Goal: Task Accomplishment & Management: Complete application form

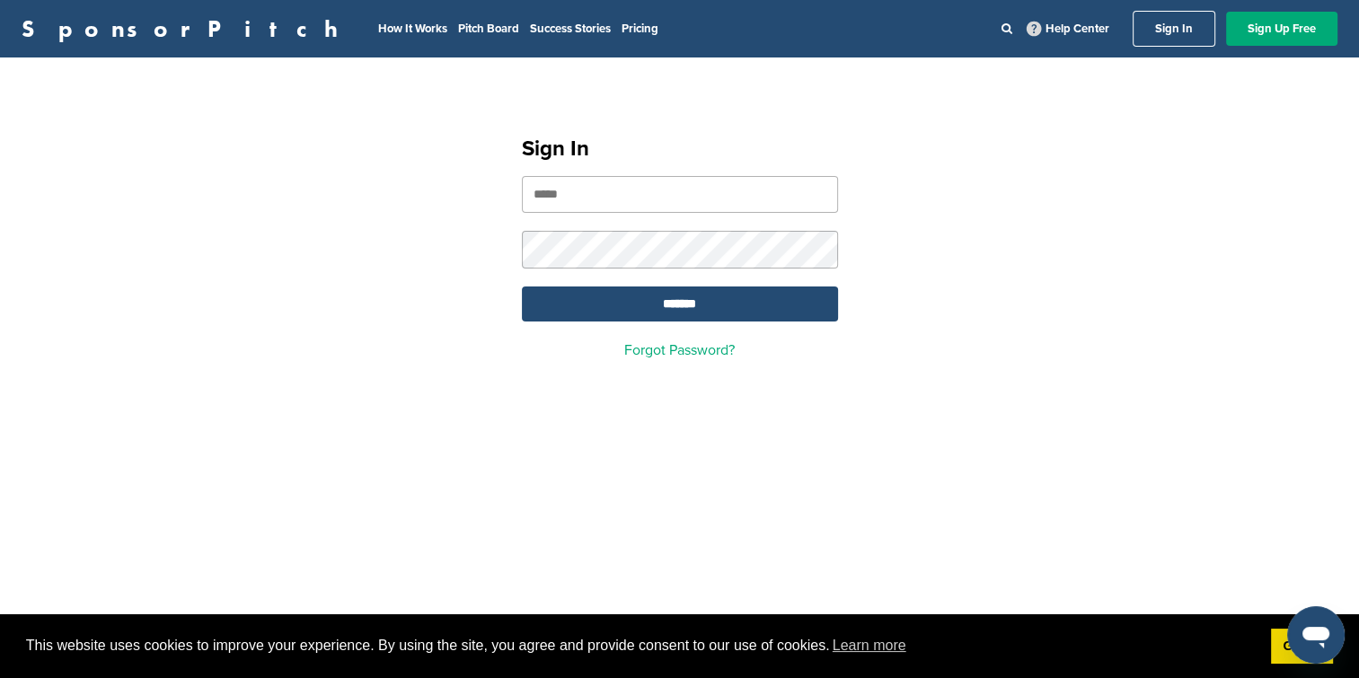
type input "**********"
click at [571, 302] on input "*******" at bounding box center [680, 304] width 316 height 35
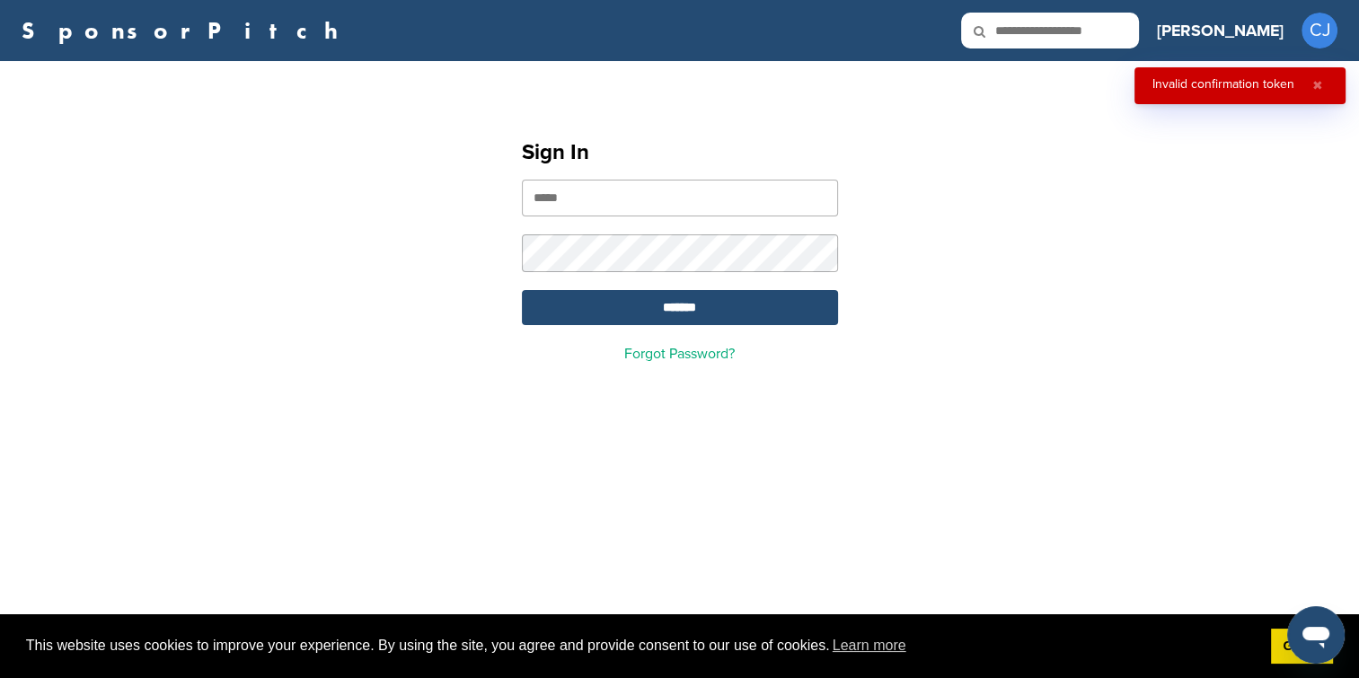
type input "**********"
click at [680, 307] on input "*******" at bounding box center [680, 307] width 316 height 35
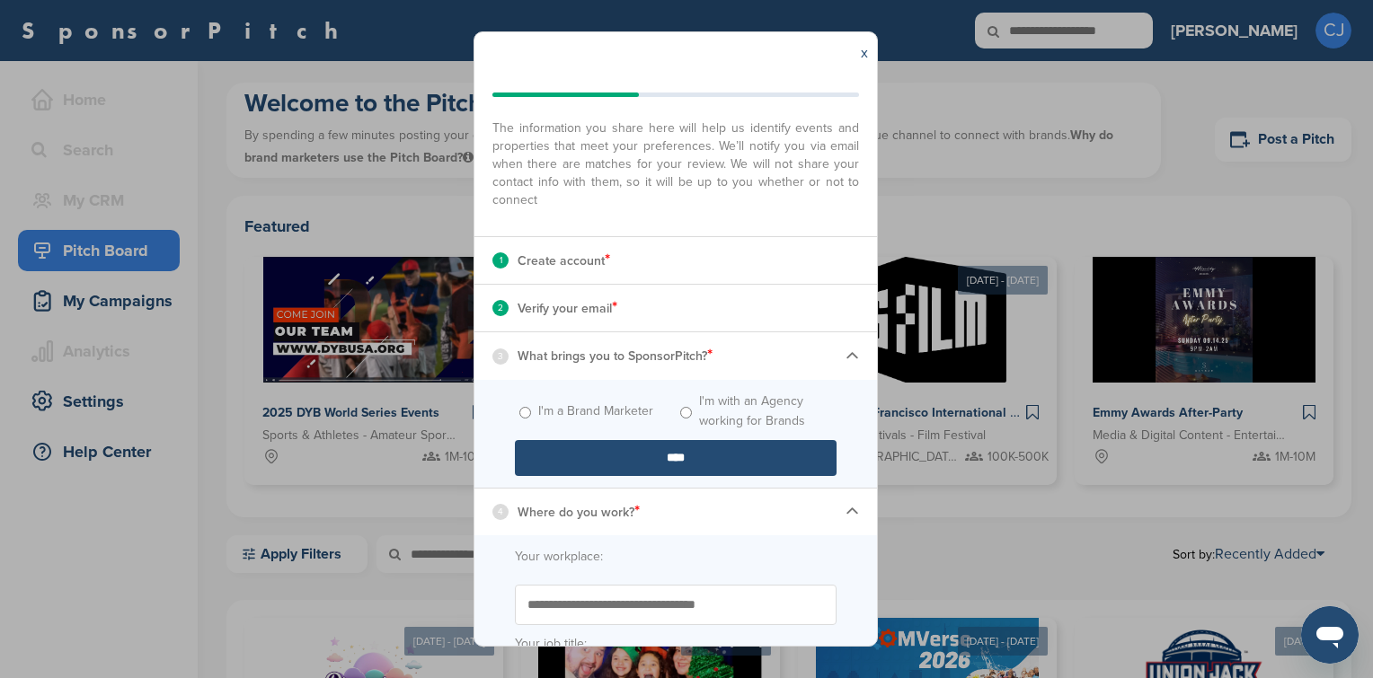
scroll to position [90, 0]
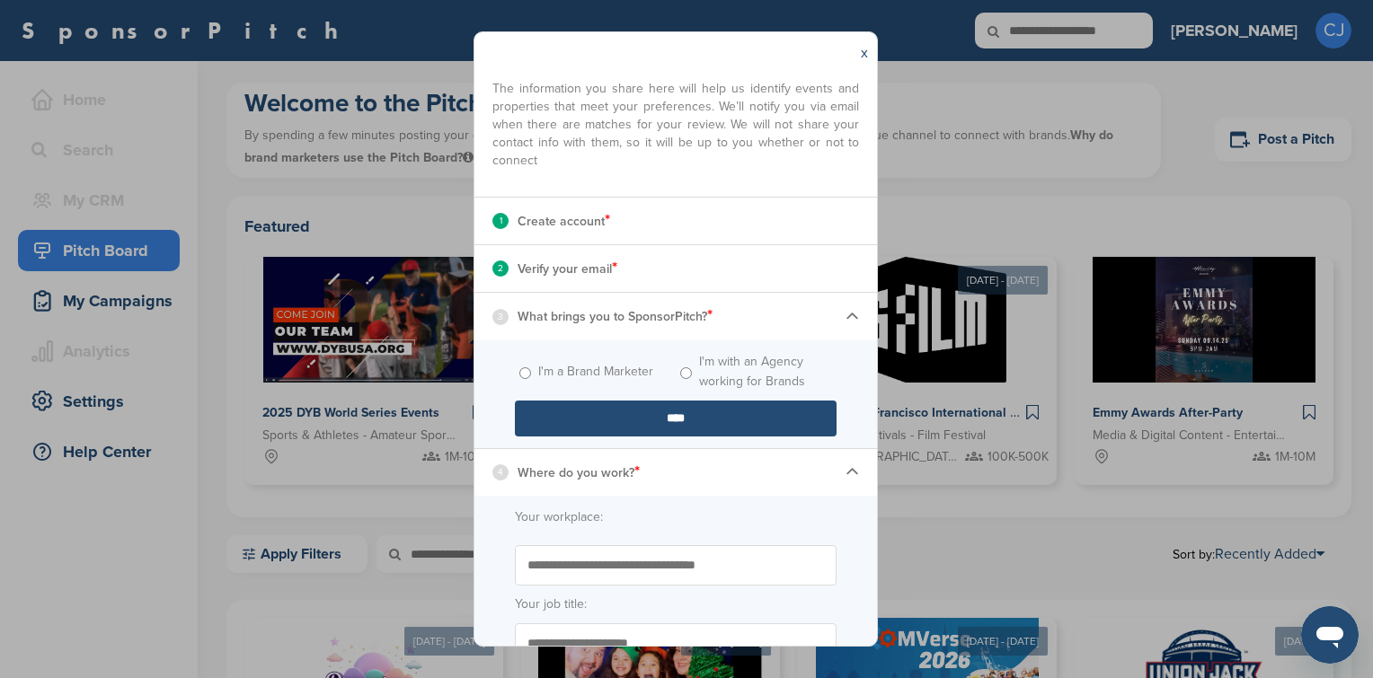
click at [564, 370] on label "I'm a Brand Marketer" at bounding box center [595, 372] width 115 height 20
click at [563, 373] on label "I'm a Brand Marketer" at bounding box center [595, 372] width 115 height 20
click at [688, 375] on span "I'm with an Agency working for Brands" at bounding box center [756, 372] width 161 height 40
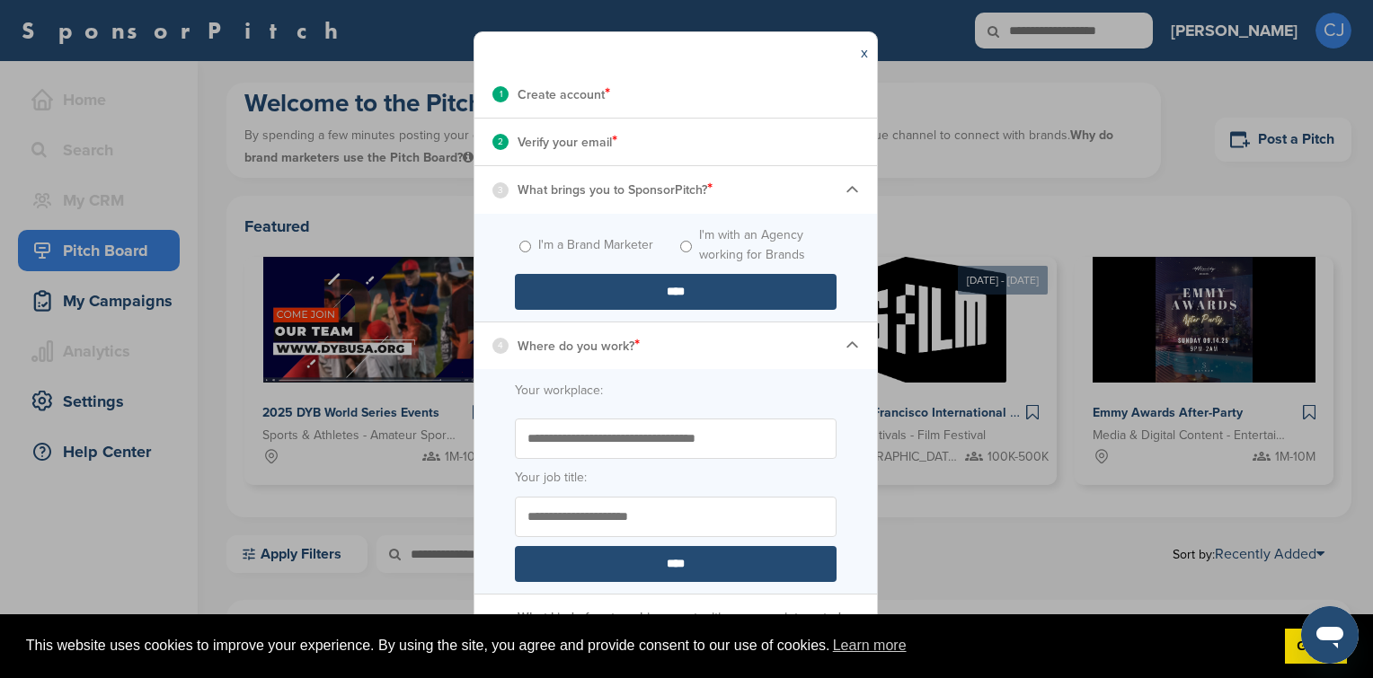
scroll to position [234, 0]
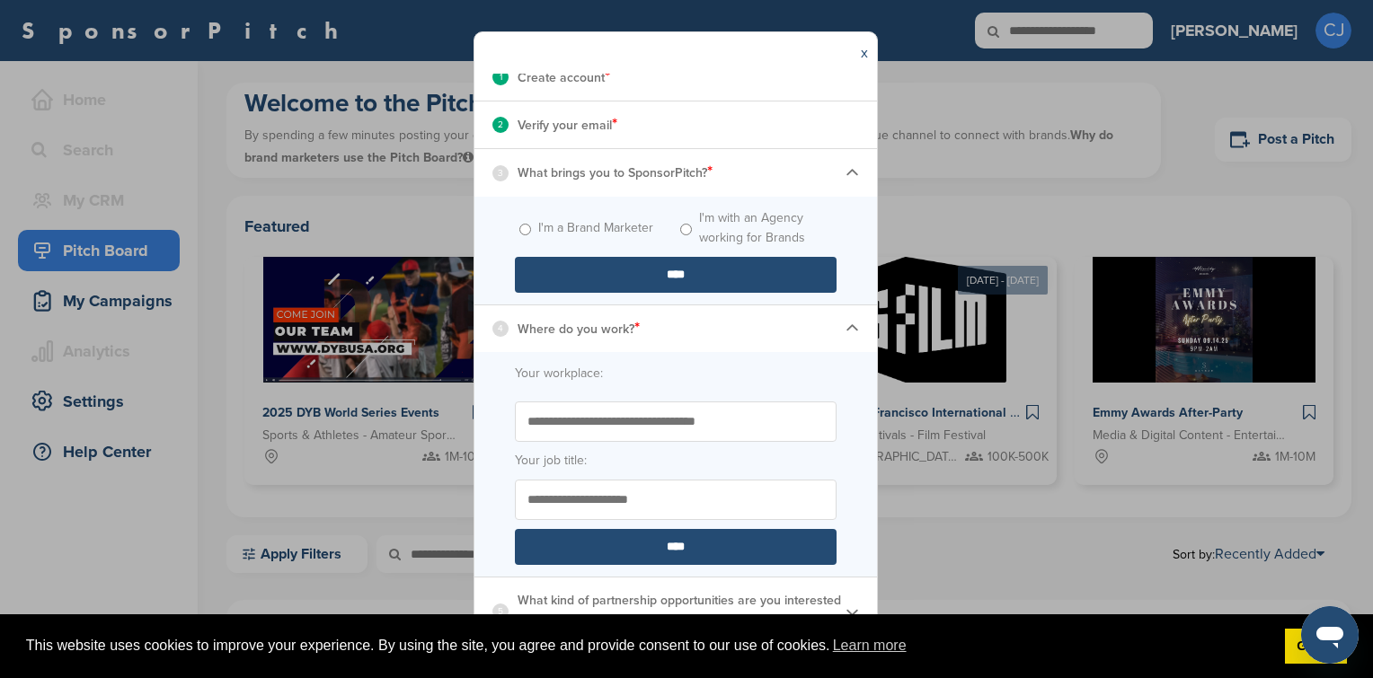
click at [575, 271] on input "****" at bounding box center [676, 275] width 322 height 36
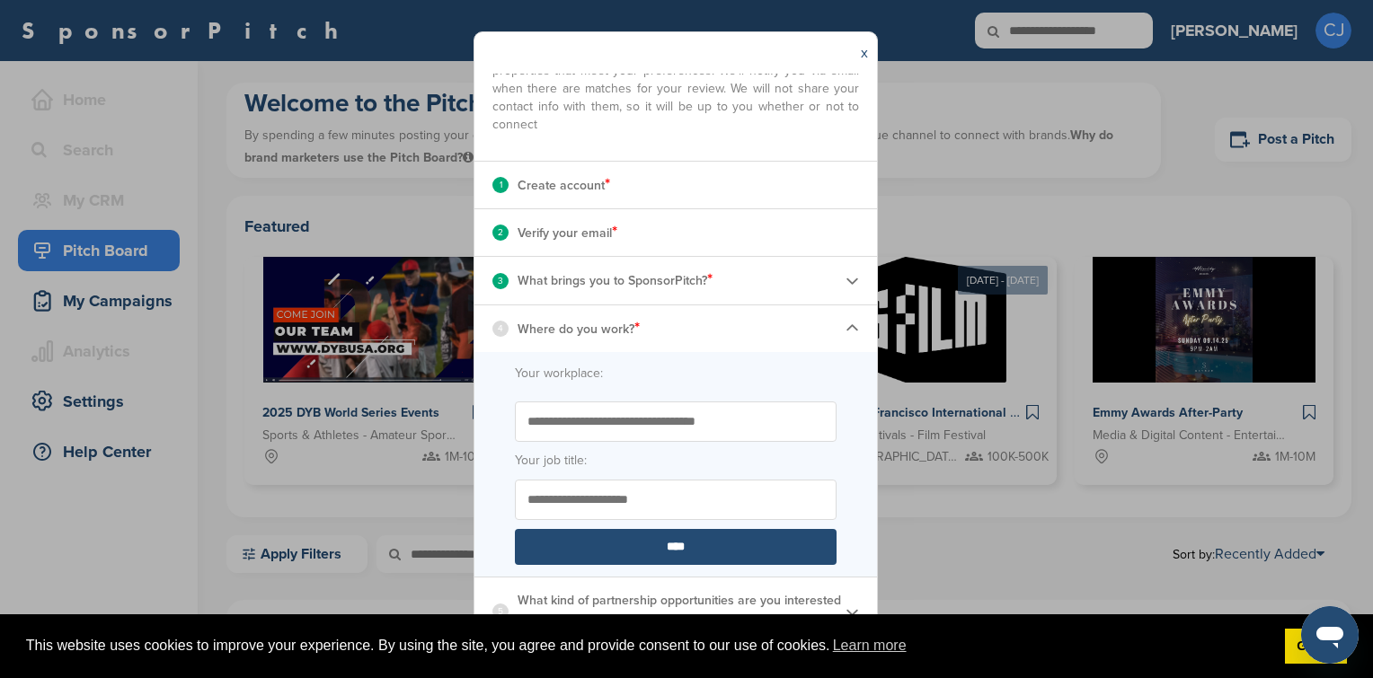
click at [545, 420] on input "Start typing the name of your workplace. Don’t see your organization in the dro…" at bounding box center [676, 422] width 322 height 40
type input "**********"
click at [1287, 641] on link "Got it!" at bounding box center [1316, 647] width 62 height 36
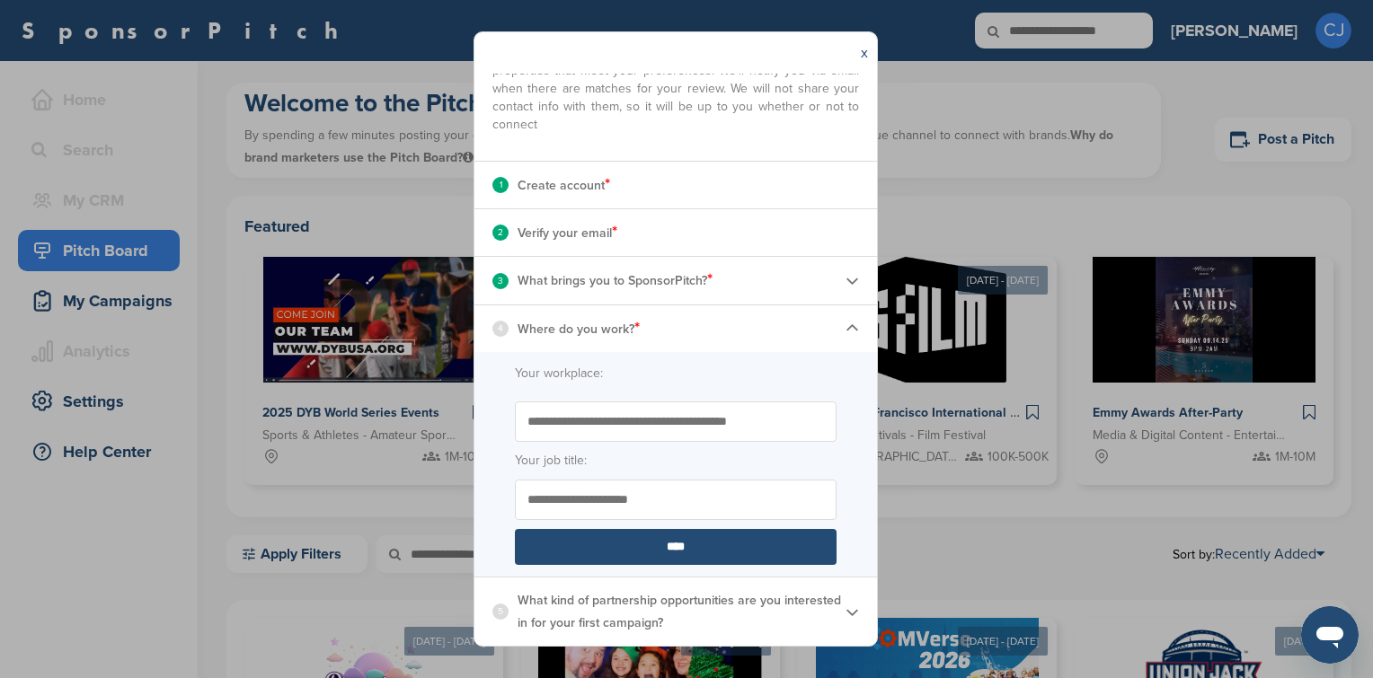
click at [735, 553] on input "****" at bounding box center [676, 547] width 322 height 36
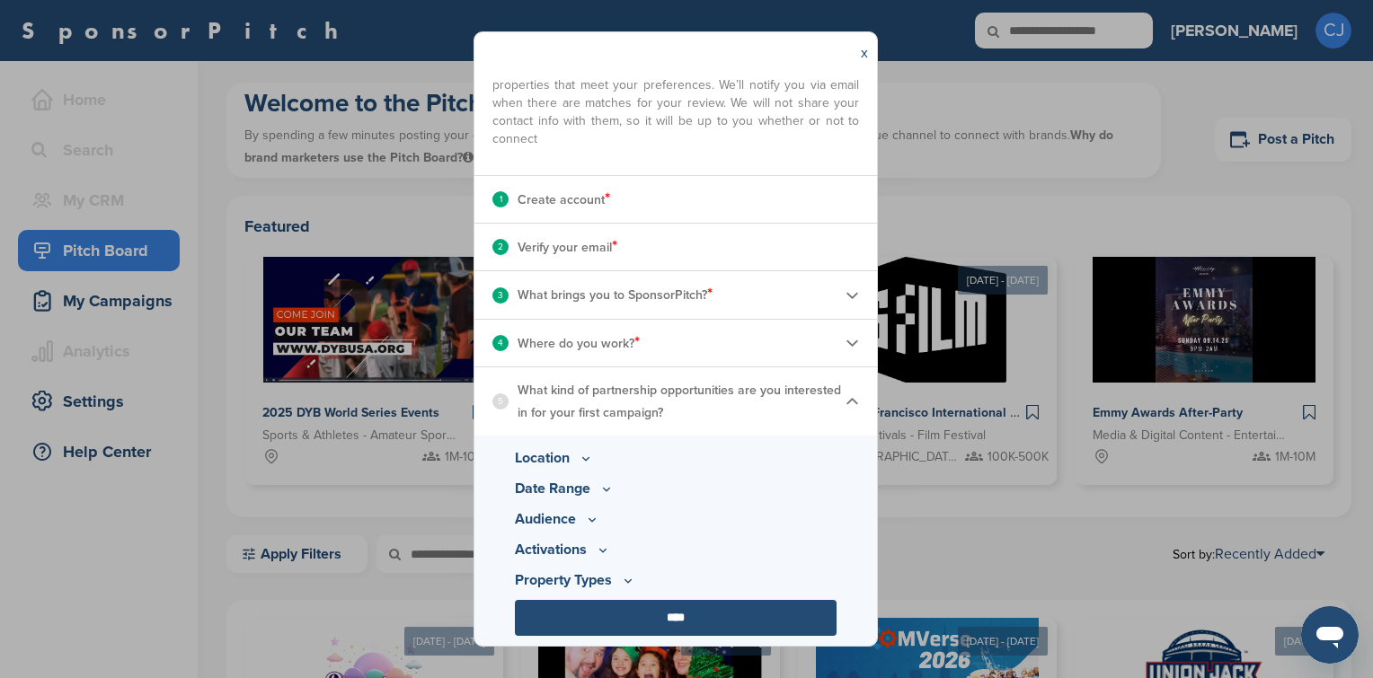
scroll to position [114, 0]
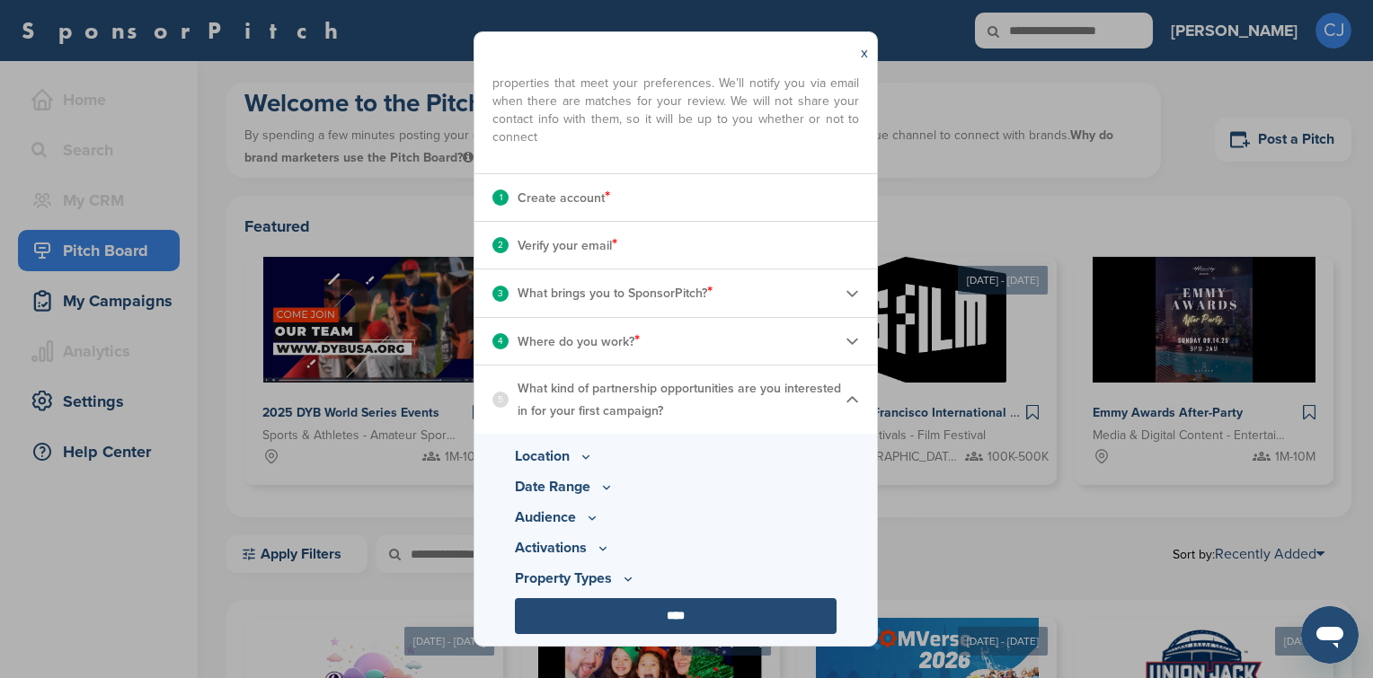
click at [573, 456] on p "Location" at bounding box center [676, 457] width 322 height 22
click at [586, 456] on icon at bounding box center [586, 456] width 14 height 15
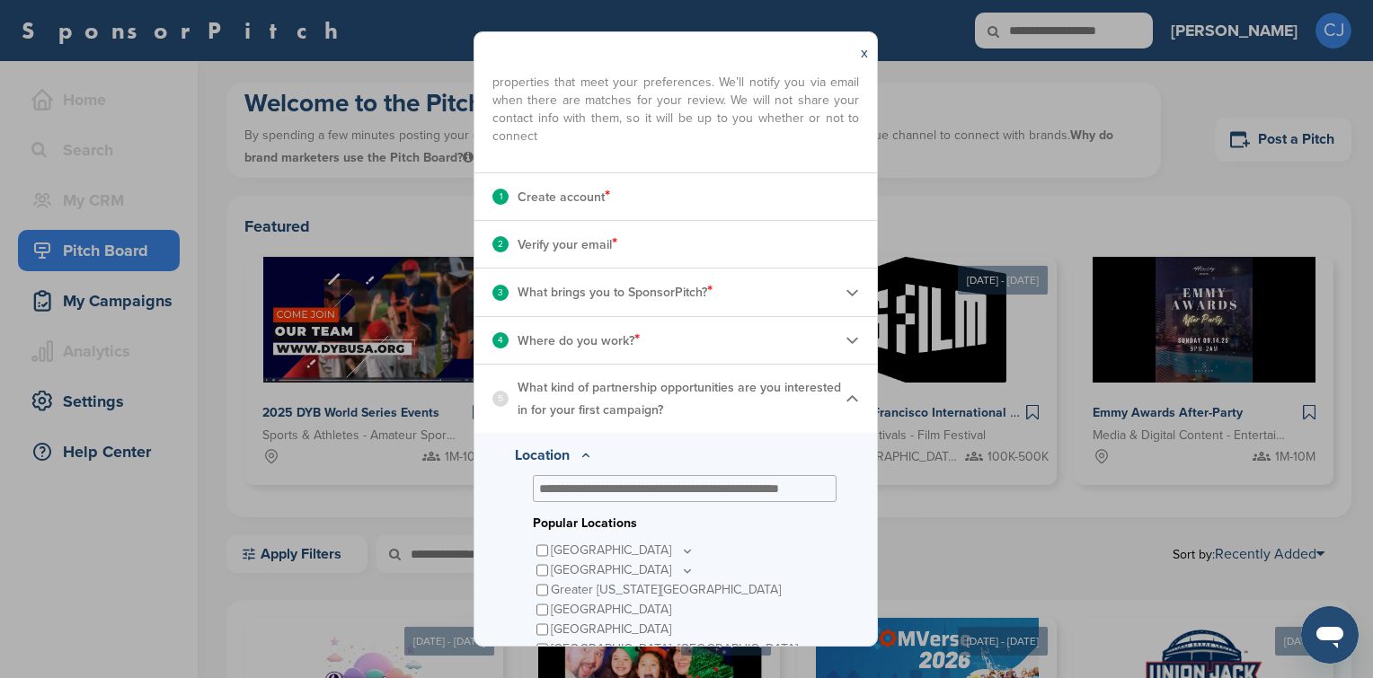
scroll to position [204, 0]
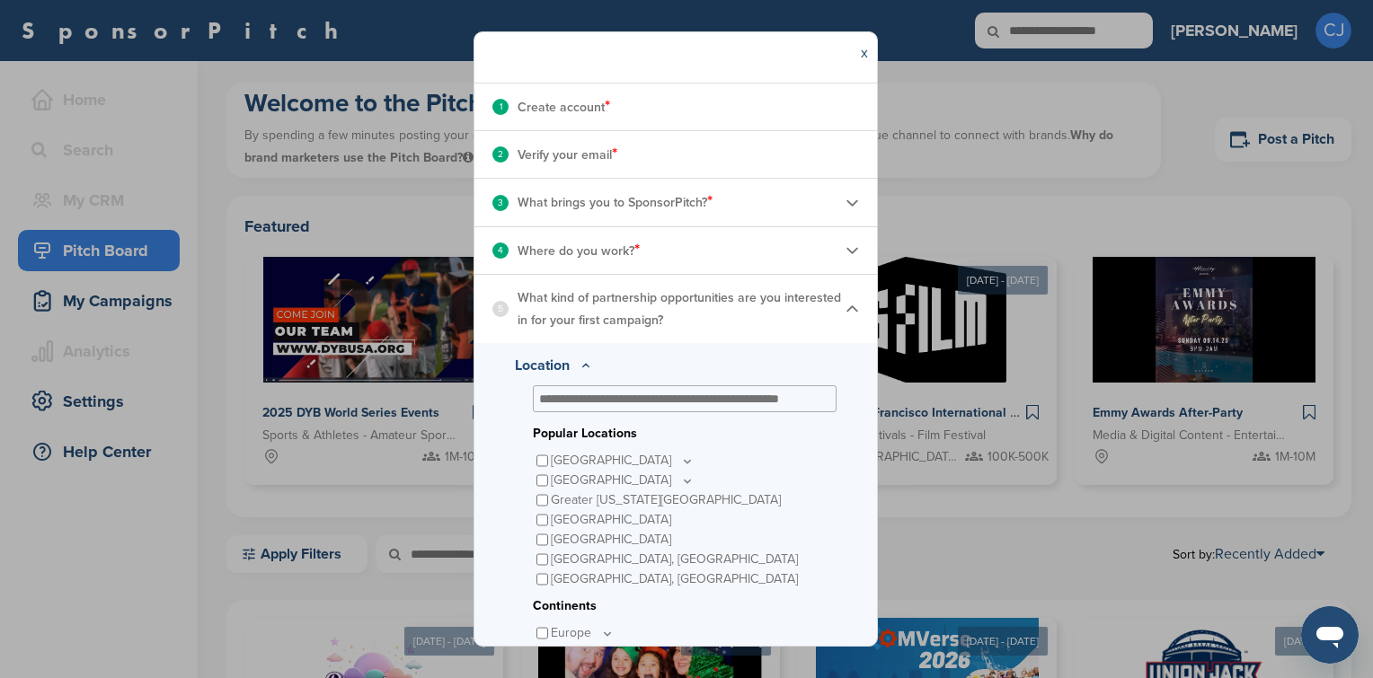
click at [633, 411] on div at bounding box center [685, 398] width 304 height 27
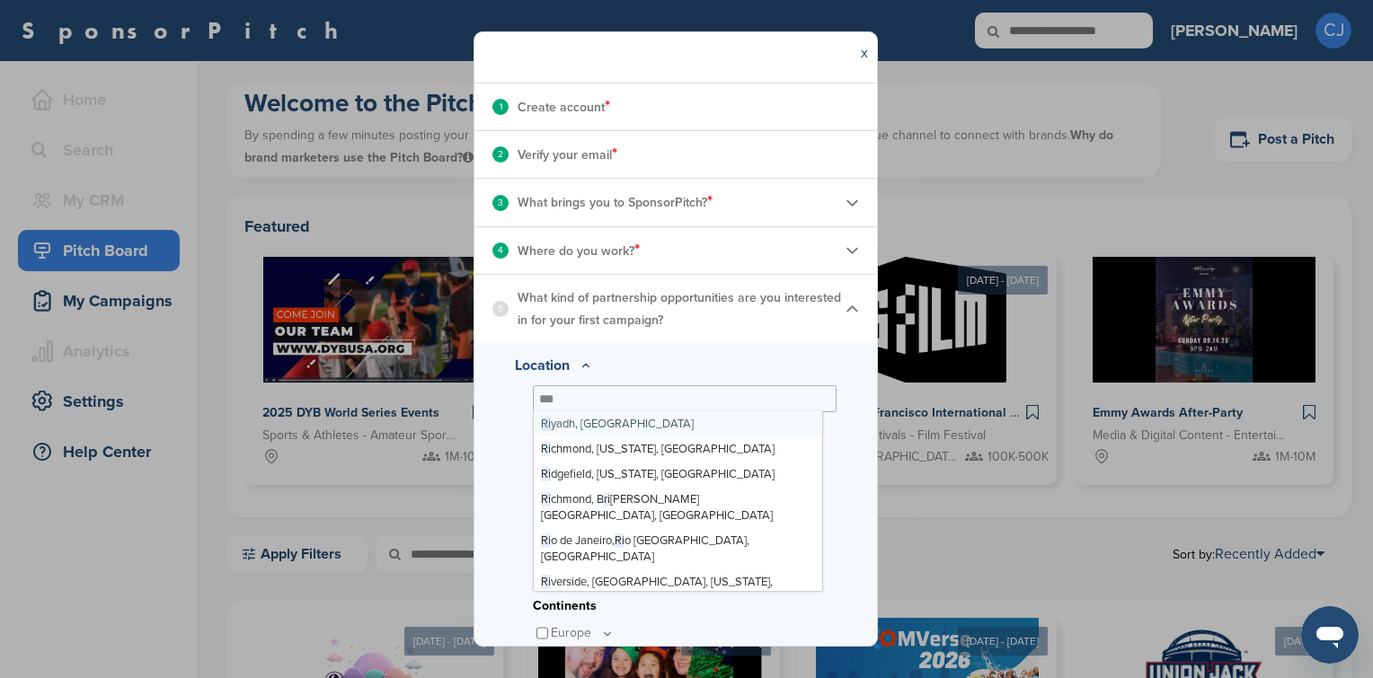
scroll to position [0, 0]
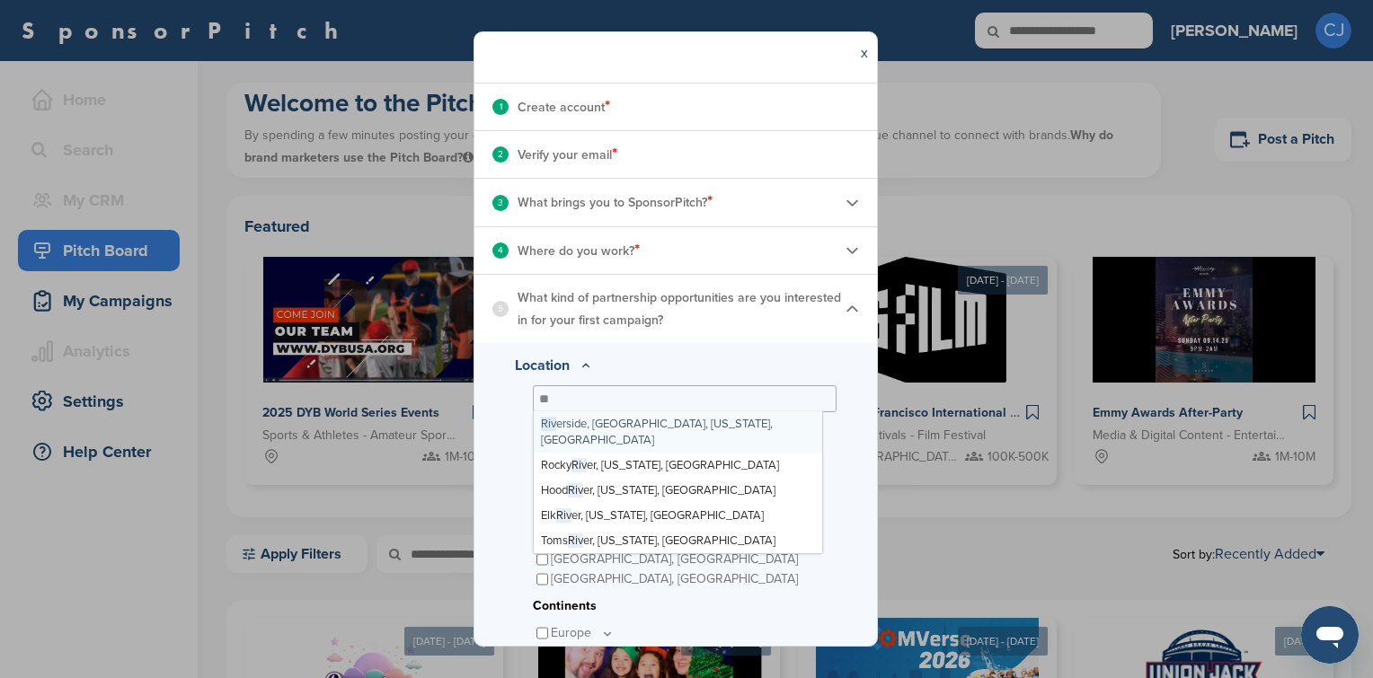
type input "*"
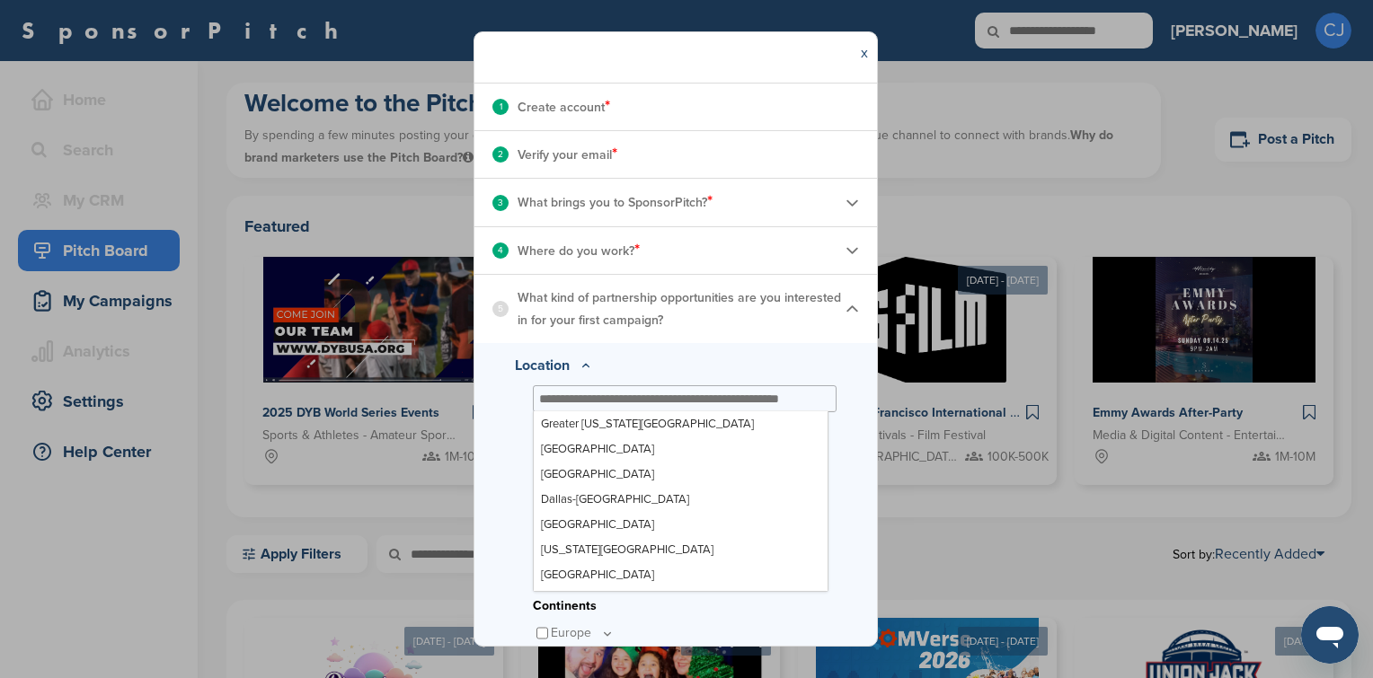
scroll to position [18914, 0]
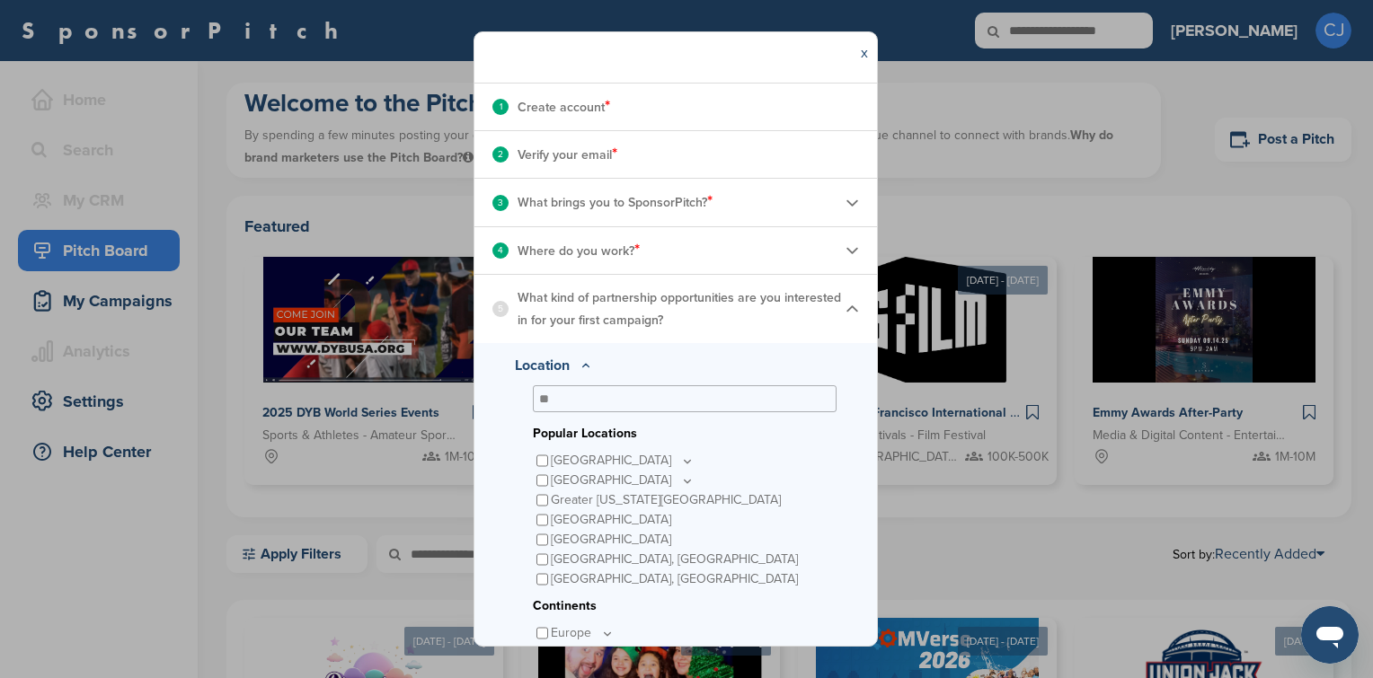
type input "*"
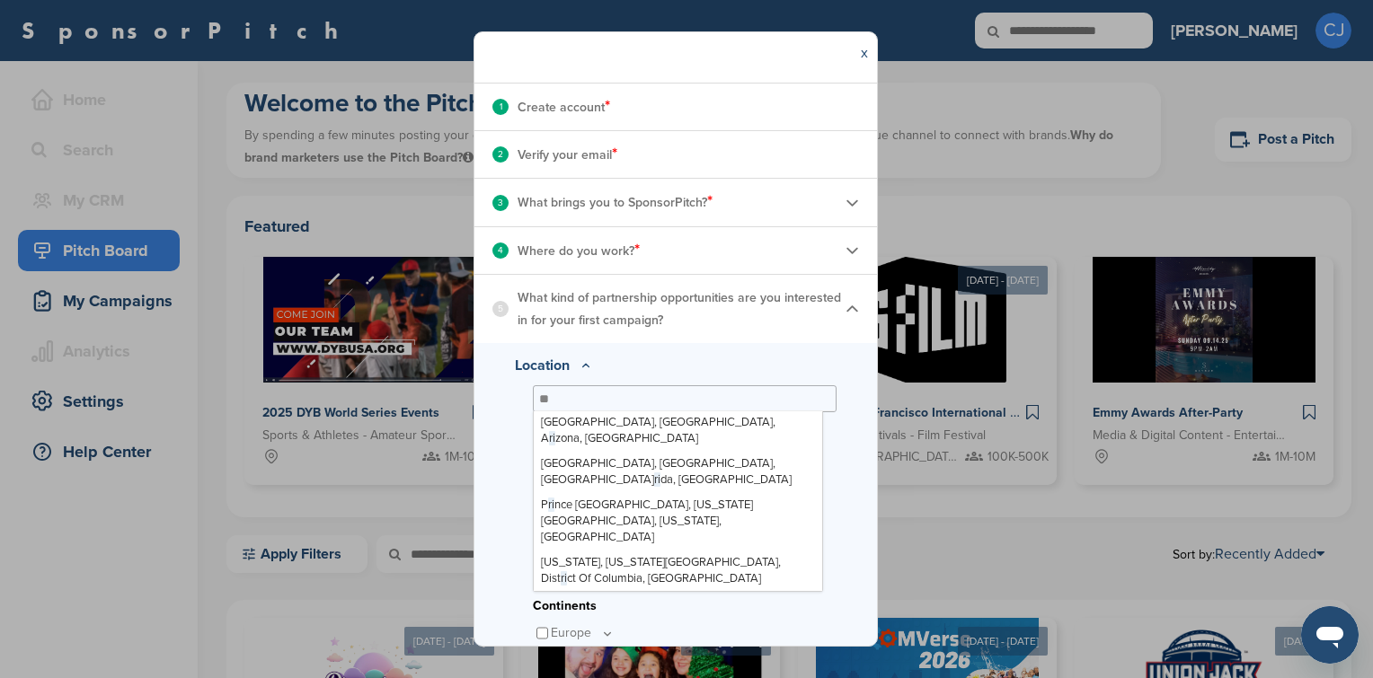
scroll to position [0, 0]
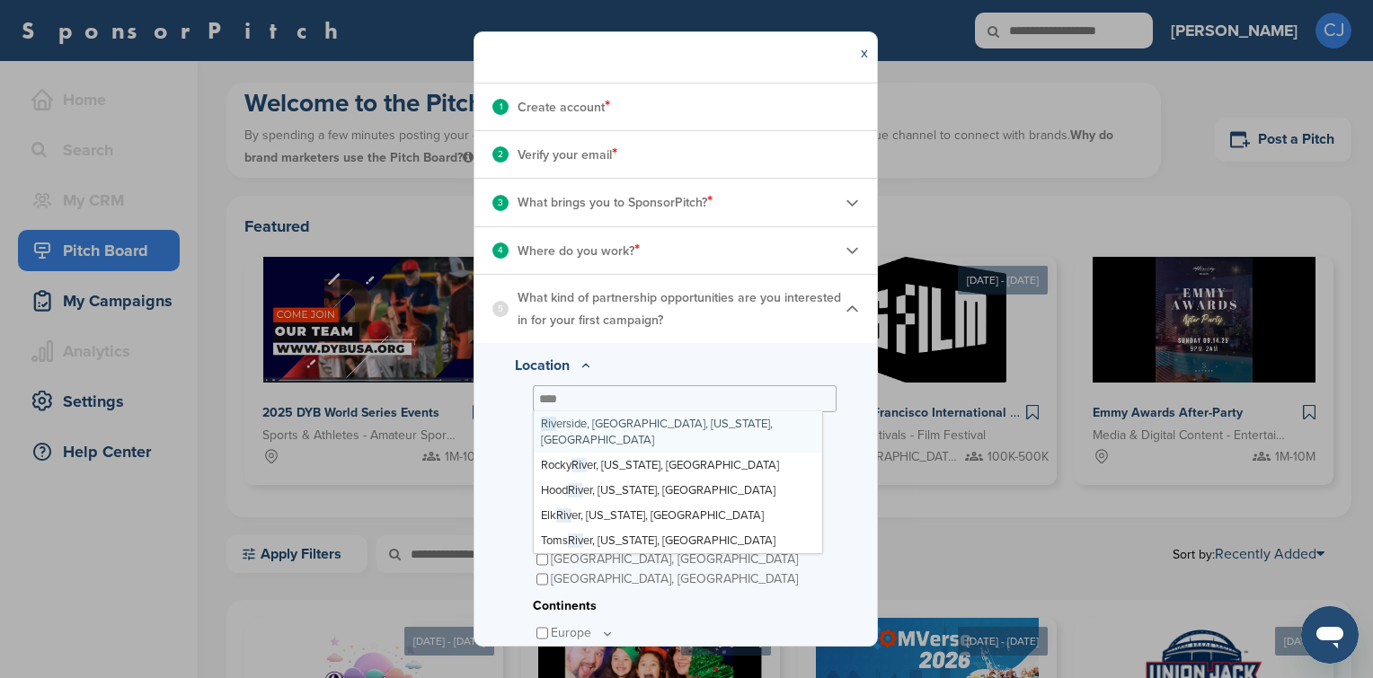
type input "*****"
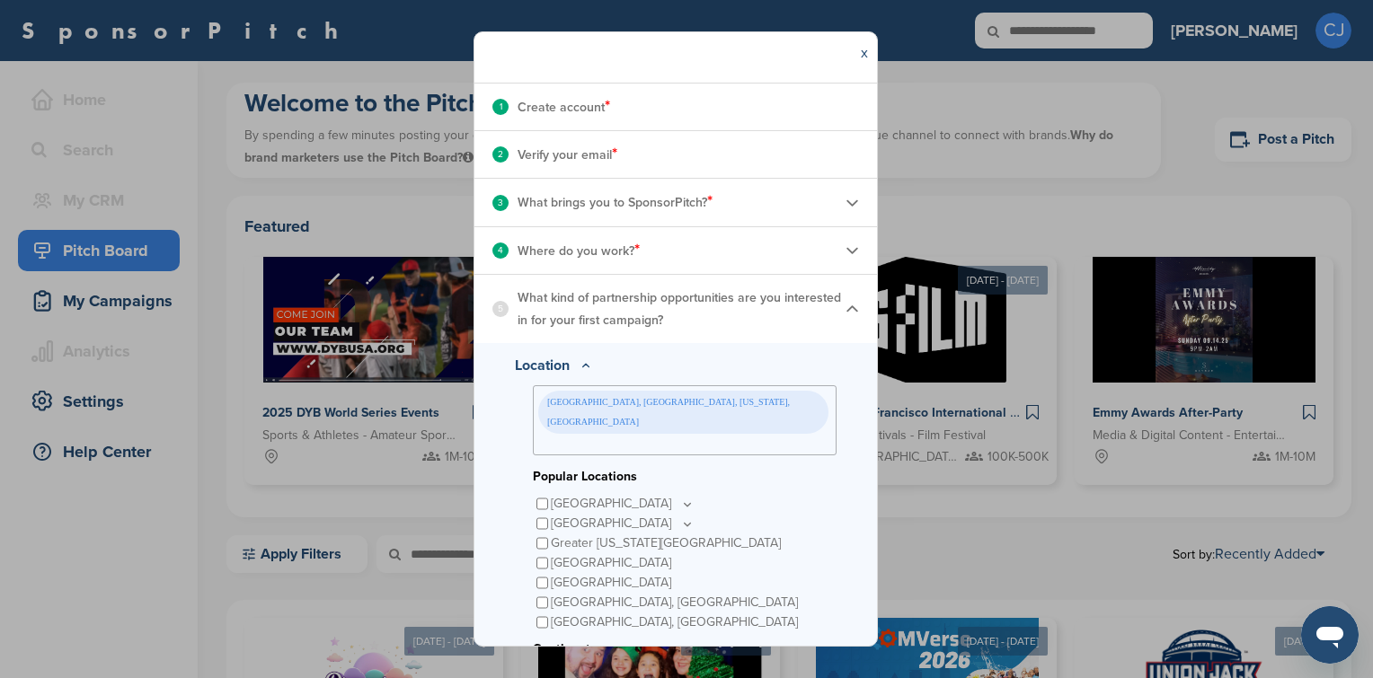
click at [764, 376] on p "Location" at bounding box center [676, 366] width 322 height 22
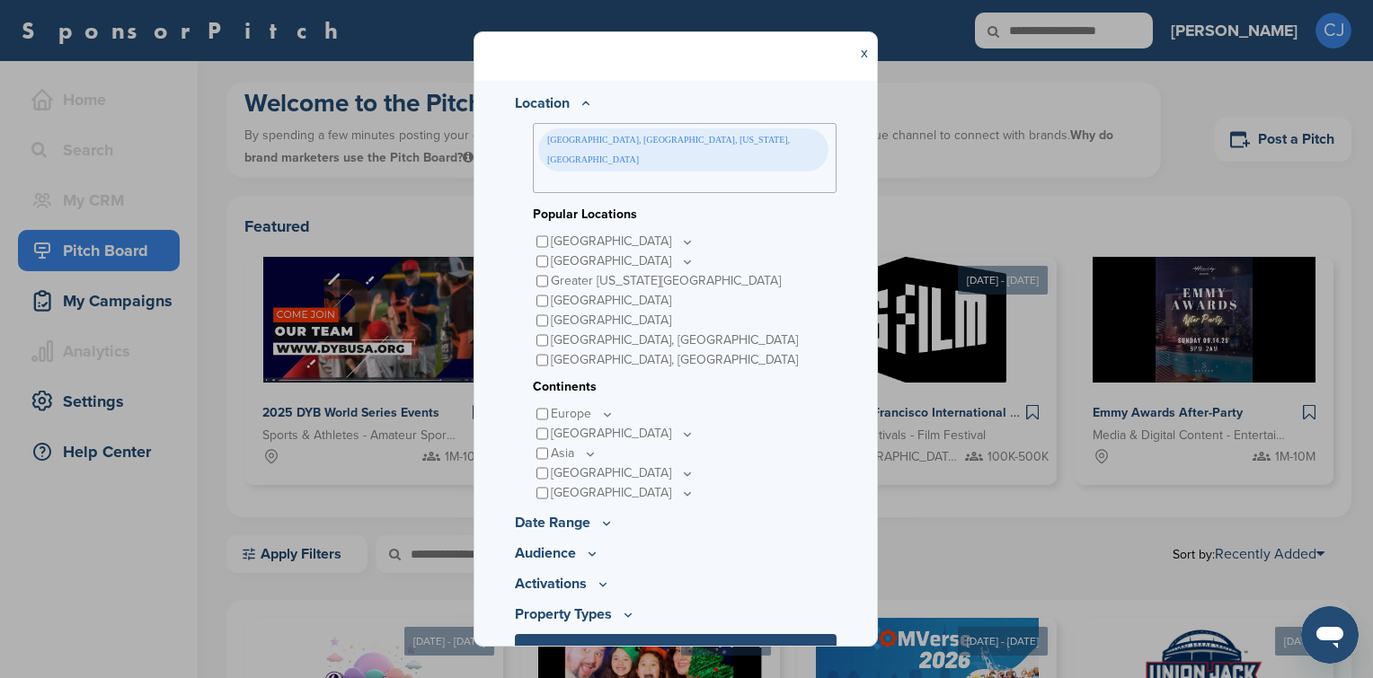
click at [601, 516] on icon at bounding box center [606, 523] width 14 height 15
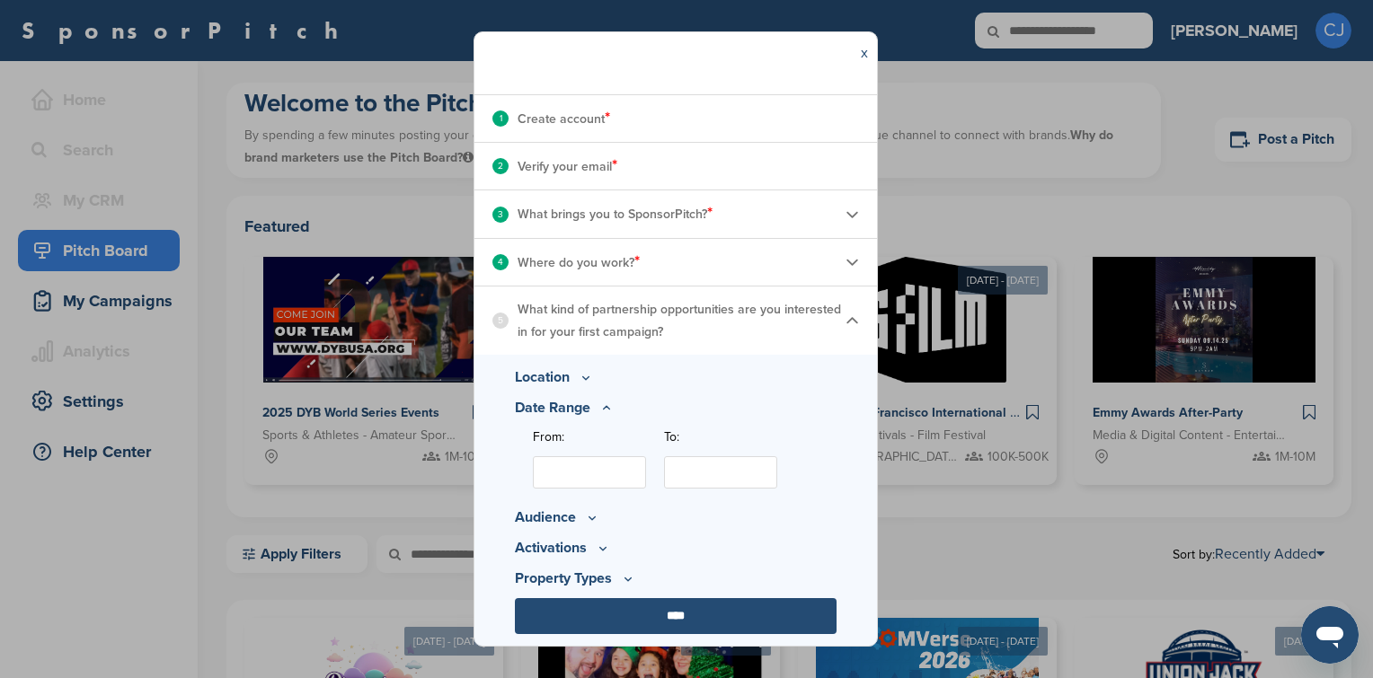
scroll to position [194, 0]
click at [601, 478] on input "From:" at bounding box center [589, 472] width 113 height 32
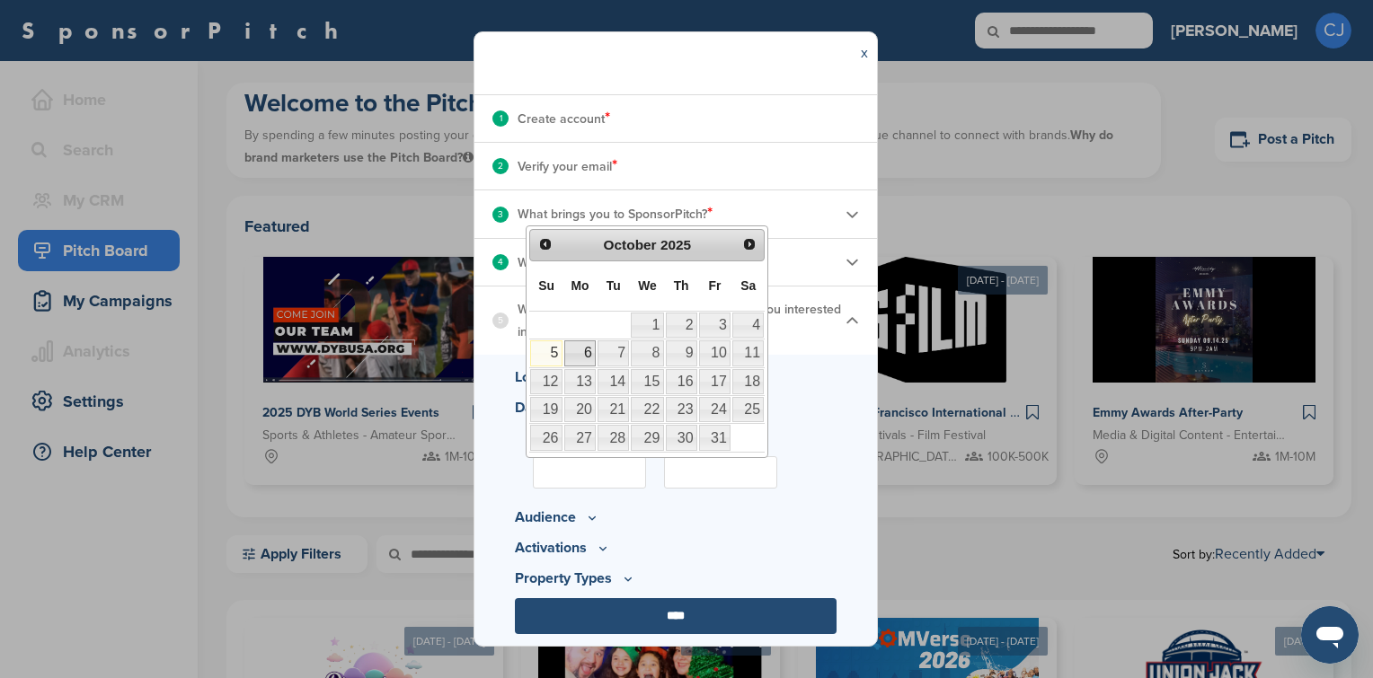
click at [583, 349] on link "6" at bounding box center [579, 353] width 31 height 25
type input "**********"
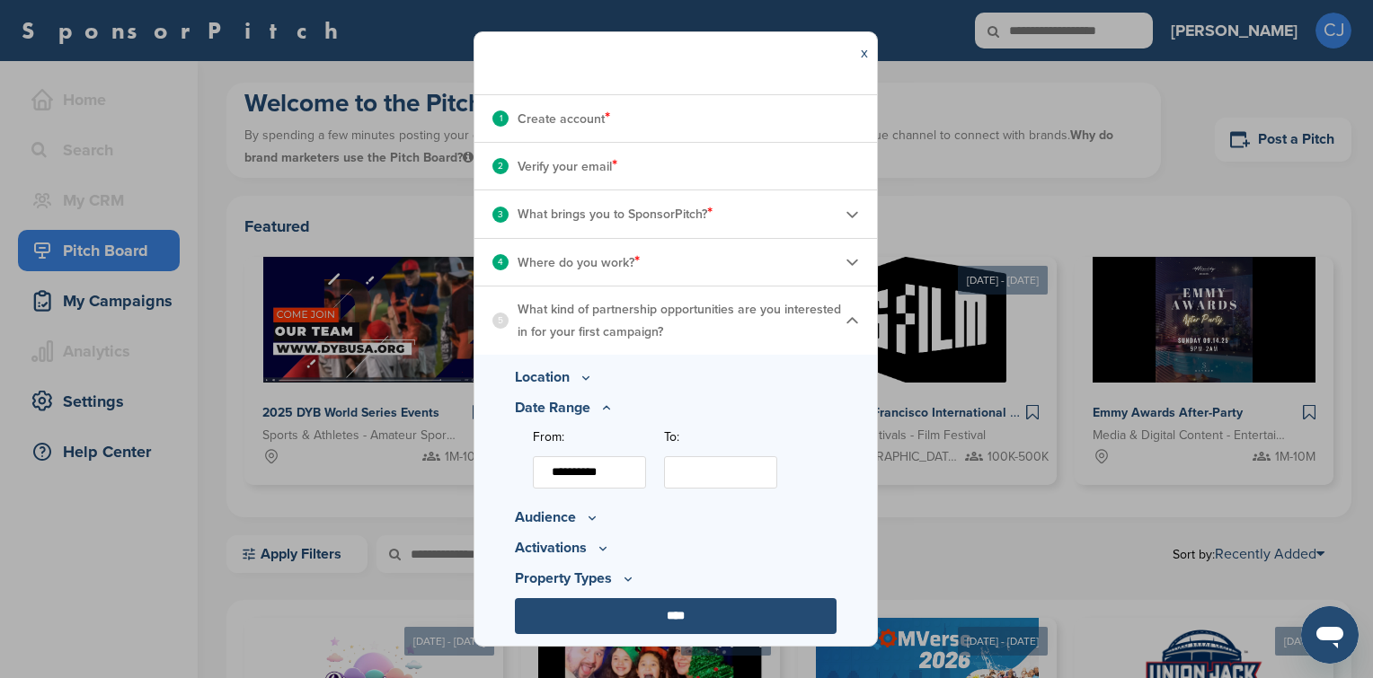
click at [708, 459] on input "To:" at bounding box center [720, 472] width 113 height 32
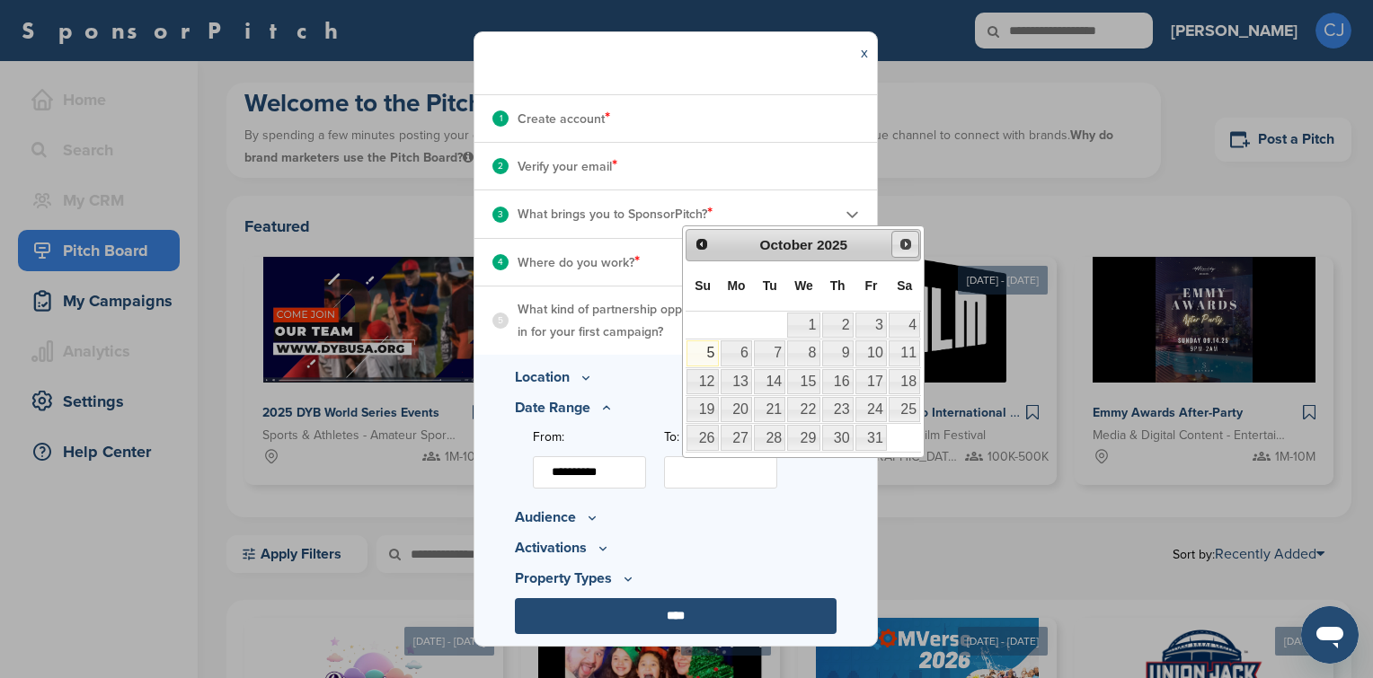
click at [904, 246] on span "Next" at bounding box center [905, 244] width 14 height 14
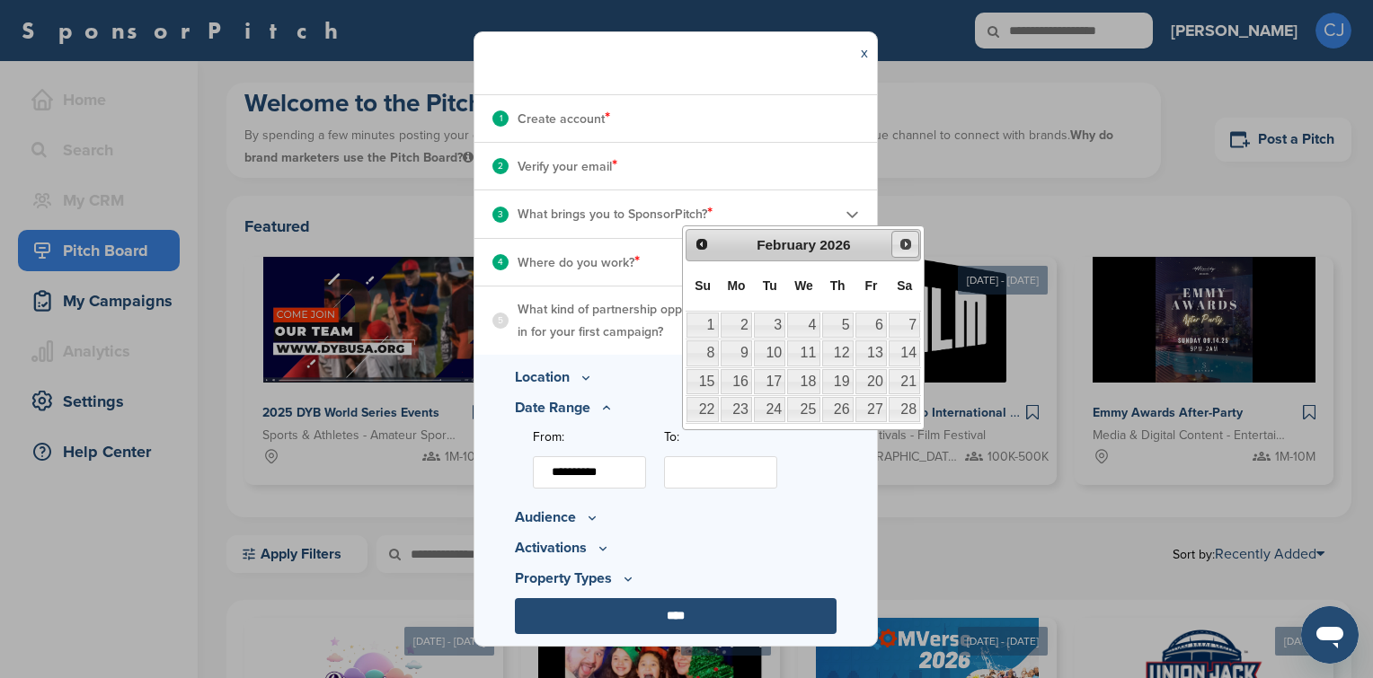
click at [904, 246] on span "Next" at bounding box center [905, 244] width 14 height 14
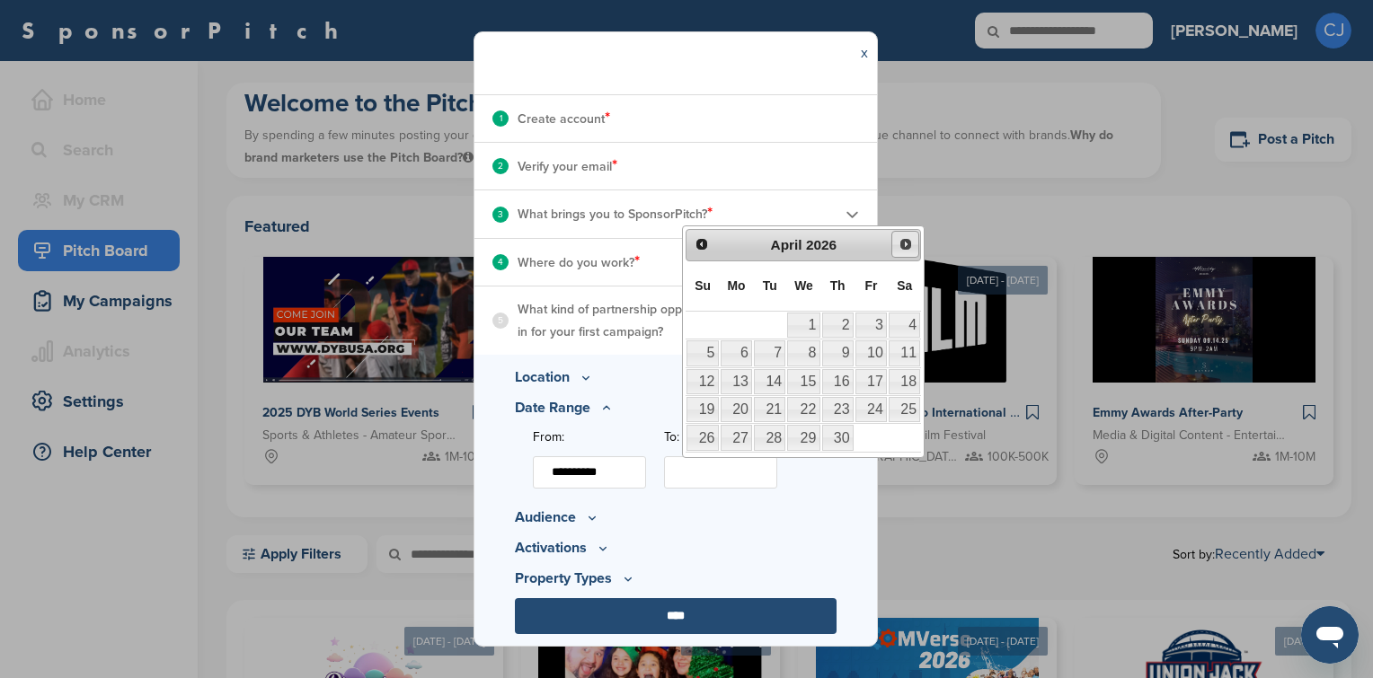
click at [904, 246] on span "Next" at bounding box center [905, 244] width 14 height 14
click at [706, 464] on link "31" at bounding box center [701, 466] width 31 height 25
type input "**********"
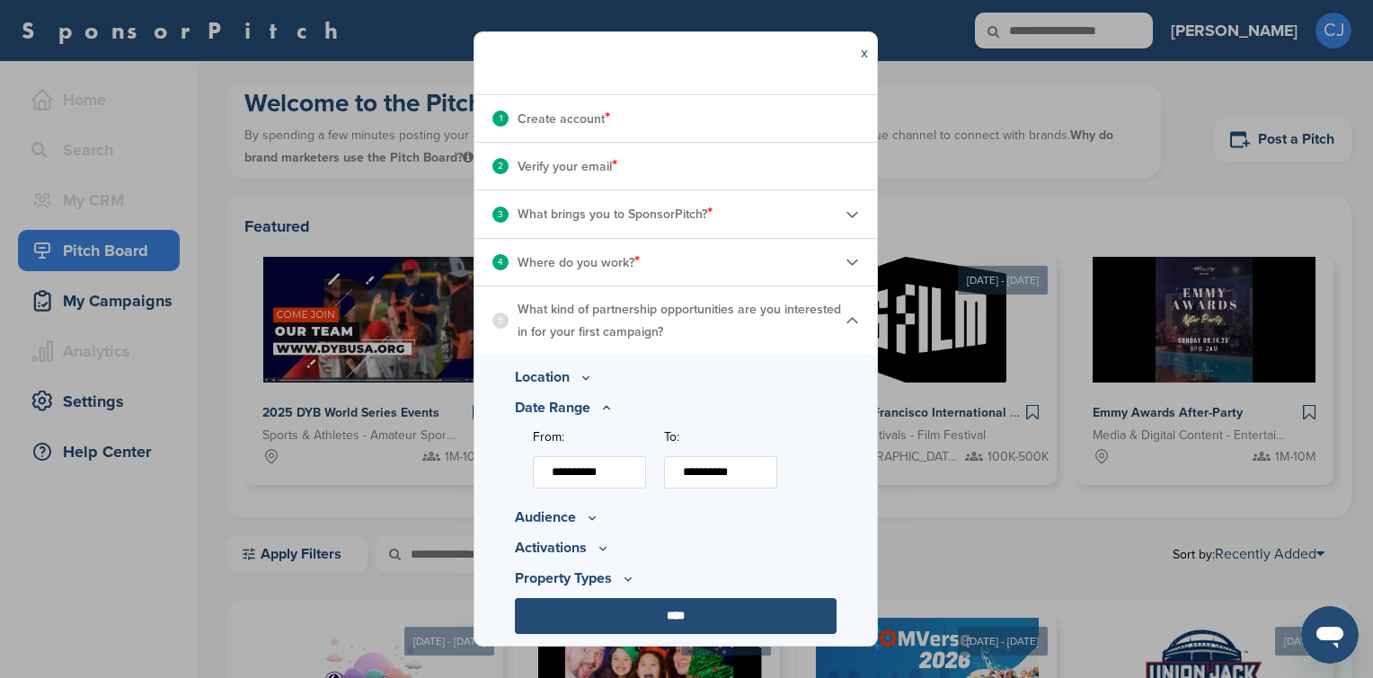
click at [585, 518] on icon at bounding box center [592, 517] width 14 height 15
click at [633, 457] on icon at bounding box center [637, 459] width 14 height 15
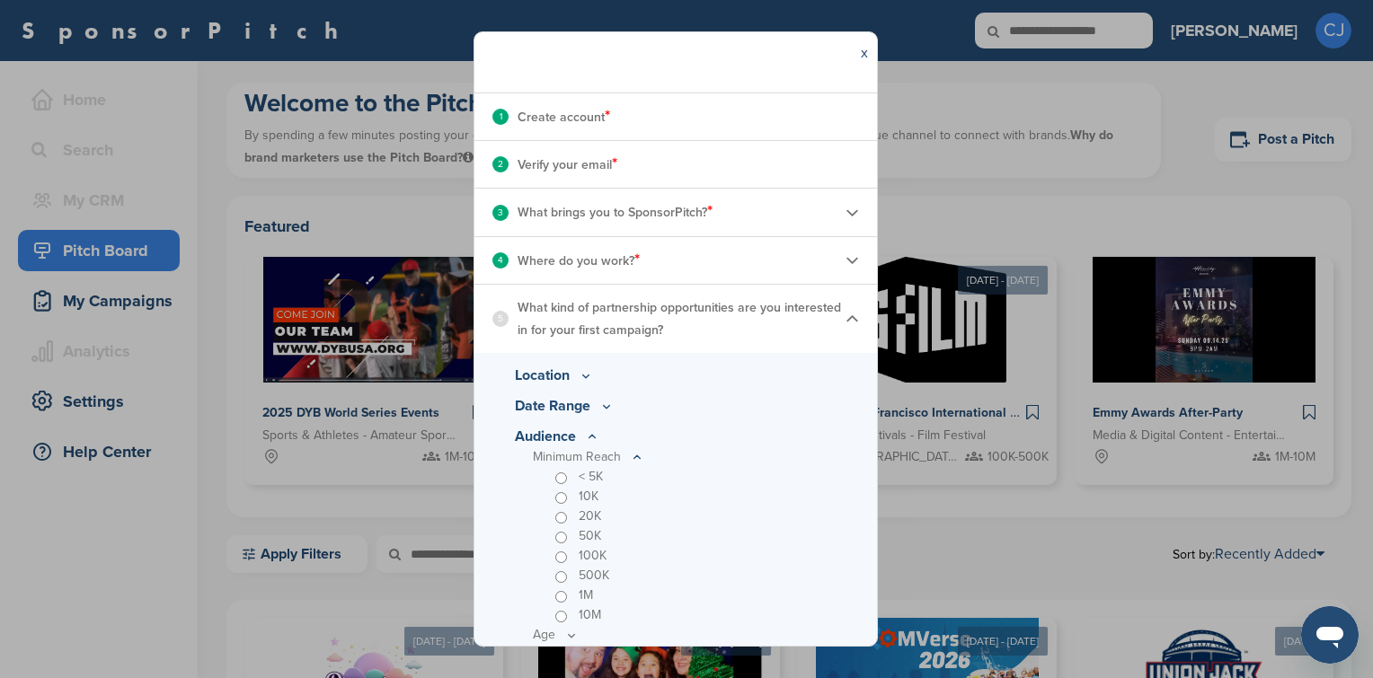
click at [633, 464] on icon at bounding box center [637, 457] width 14 height 15
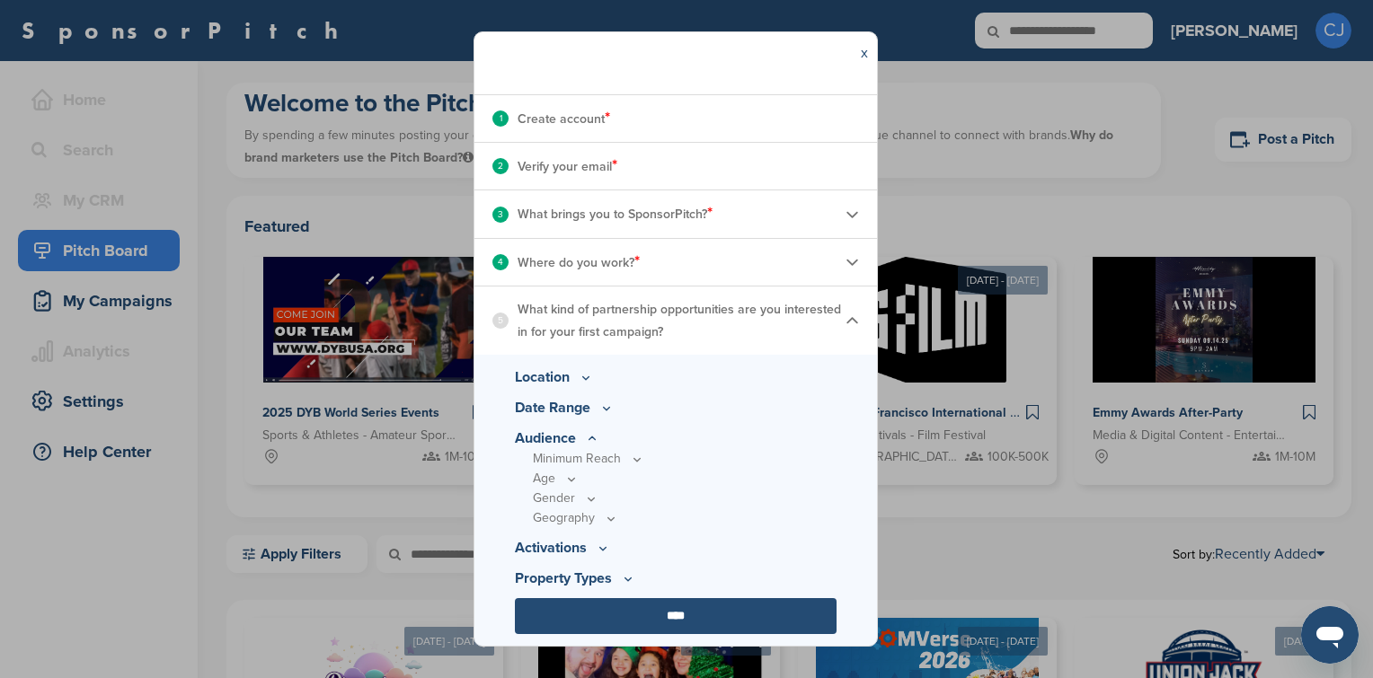
click at [599, 521] on p "Geography" at bounding box center [685, 519] width 304 height 20
click at [608, 518] on icon at bounding box center [611, 518] width 14 height 15
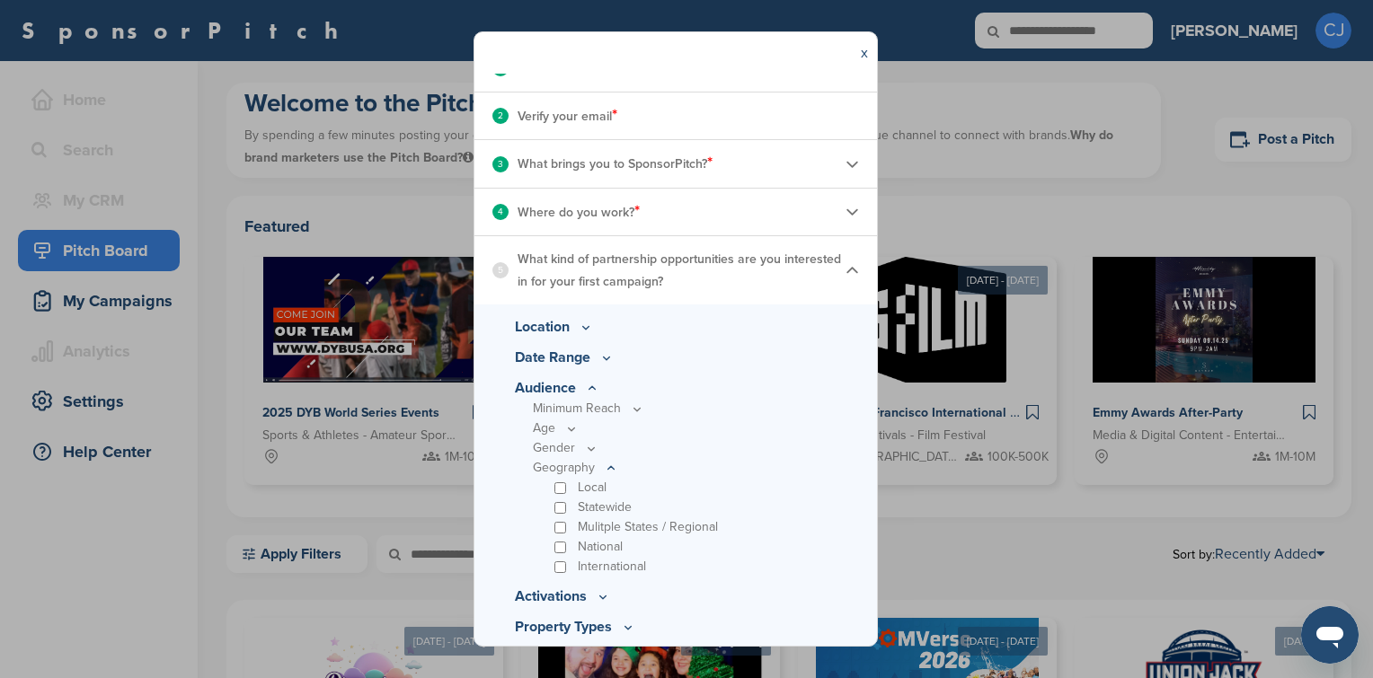
scroll to position [291, 0]
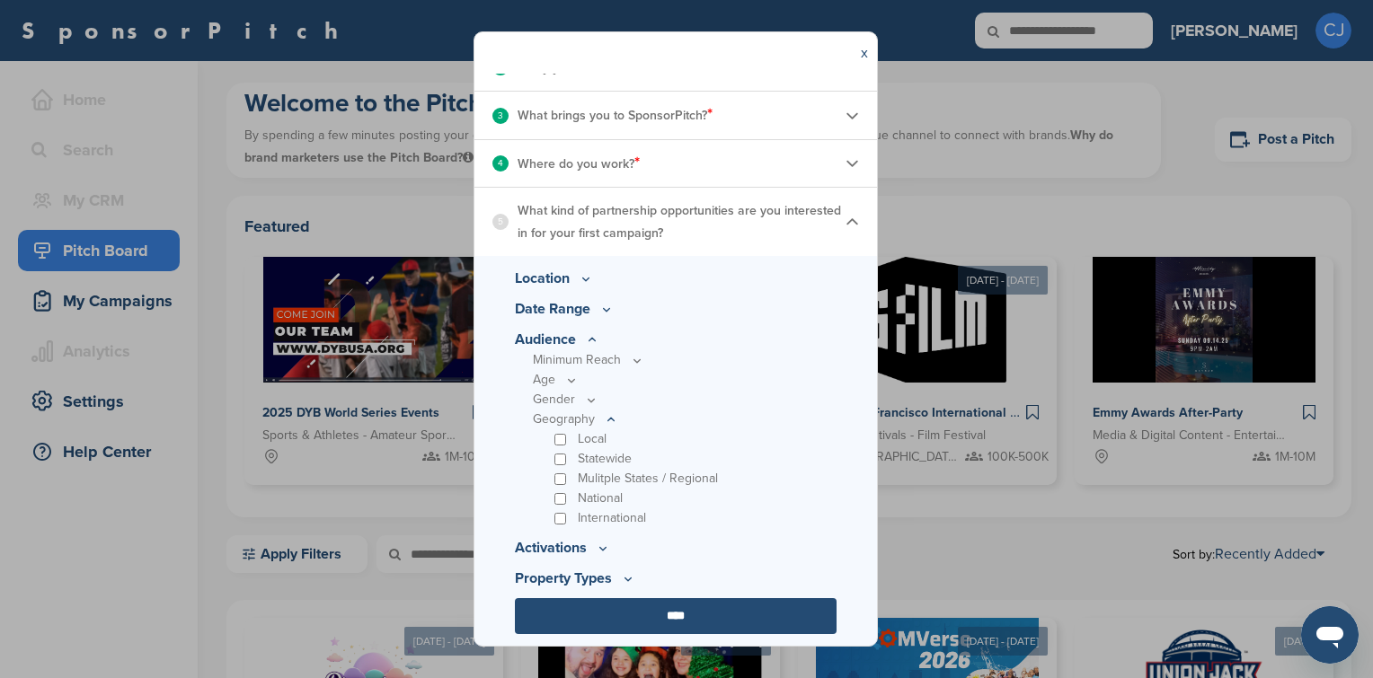
click at [569, 547] on p "Activations" at bounding box center [676, 548] width 322 height 22
click at [598, 544] on icon at bounding box center [603, 548] width 14 height 15
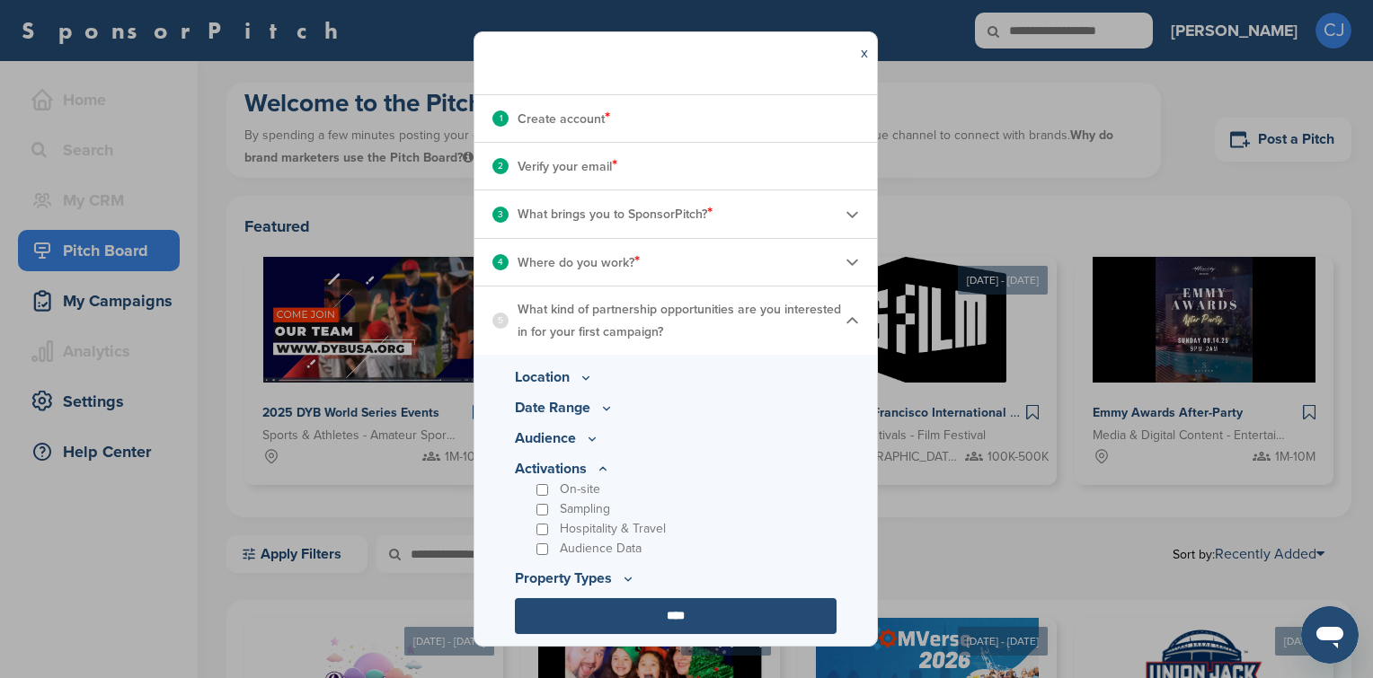
scroll to position [193, 0]
click at [633, 575] on icon at bounding box center [628, 578] width 14 height 15
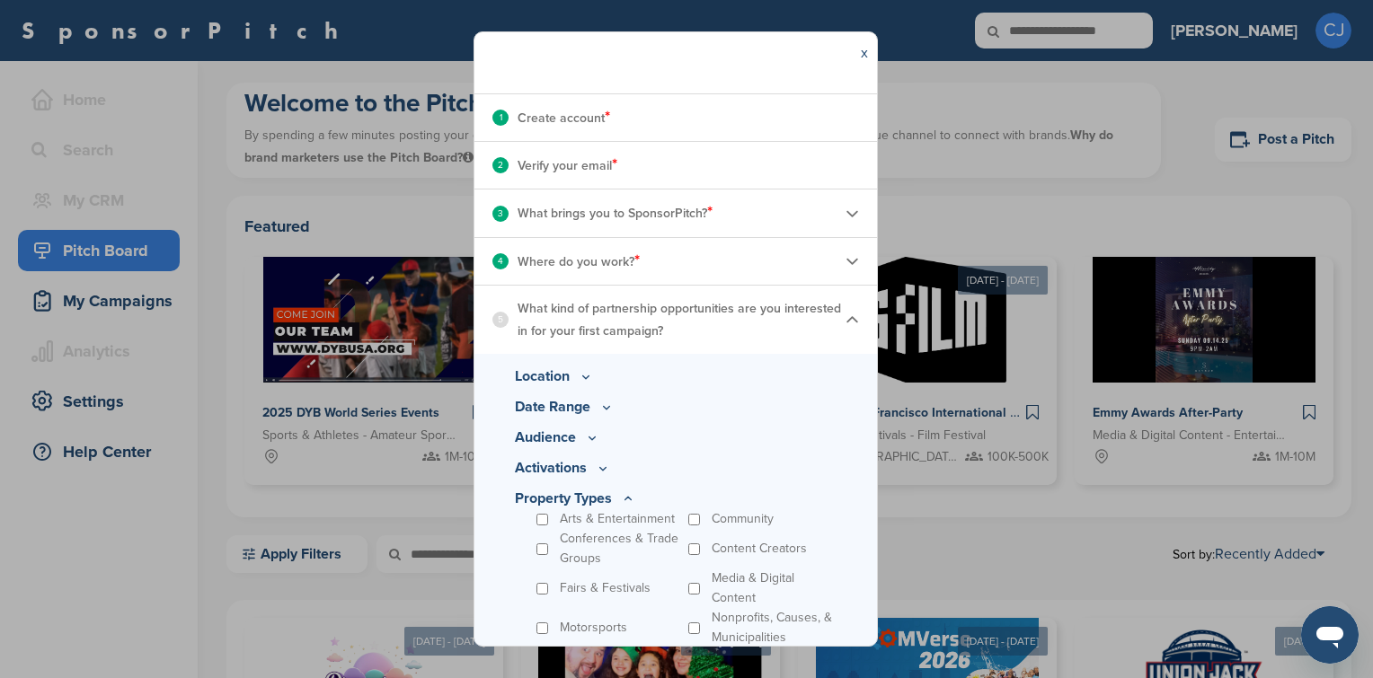
scroll to position [272, 0]
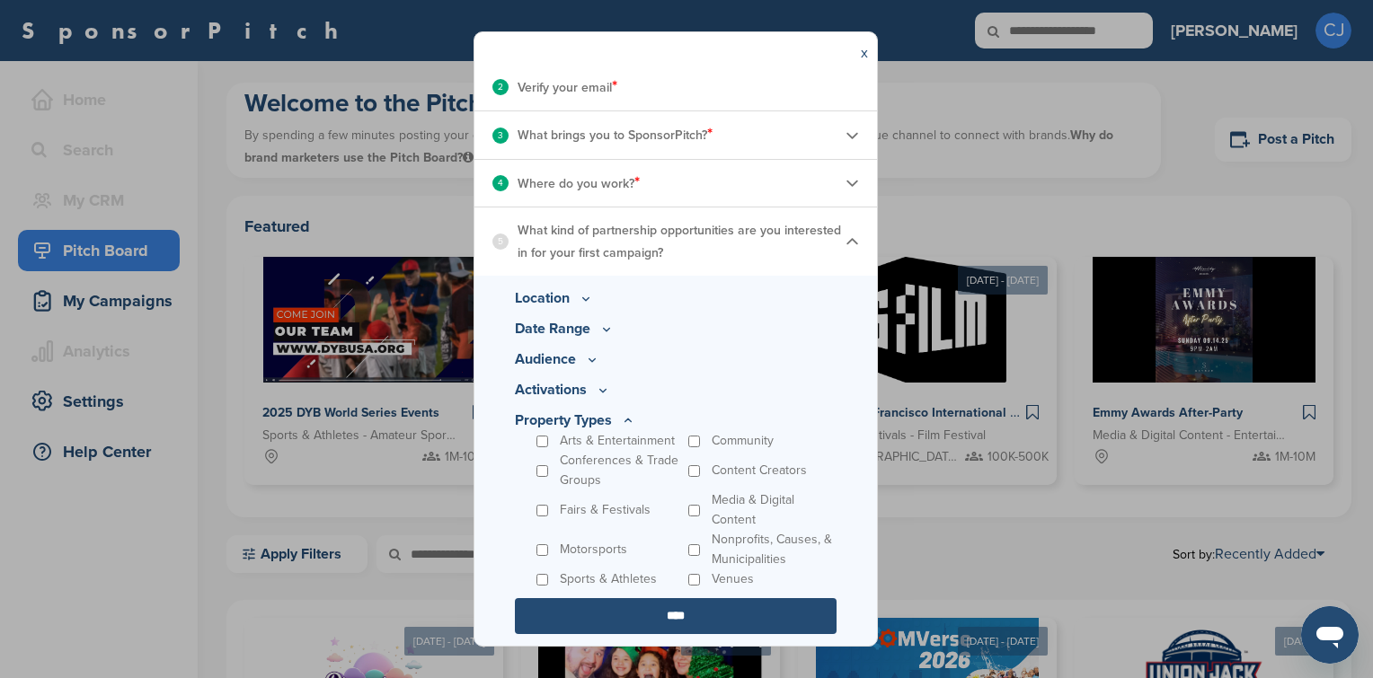
click at [649, 607] on input "****" at bounding box center [676, 616] width 322 height 36
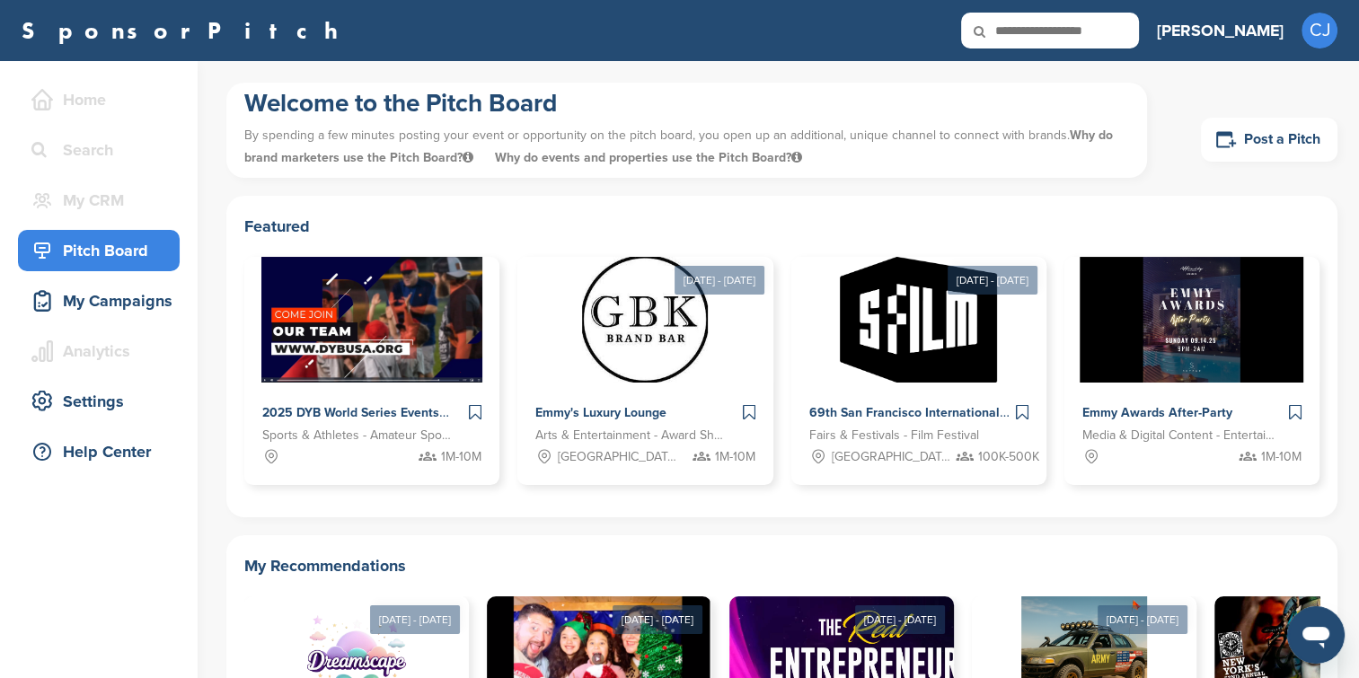
click at [1261, 145] on link "Post a Pitch" at bounding box center [1269, 140] width 137 height 44
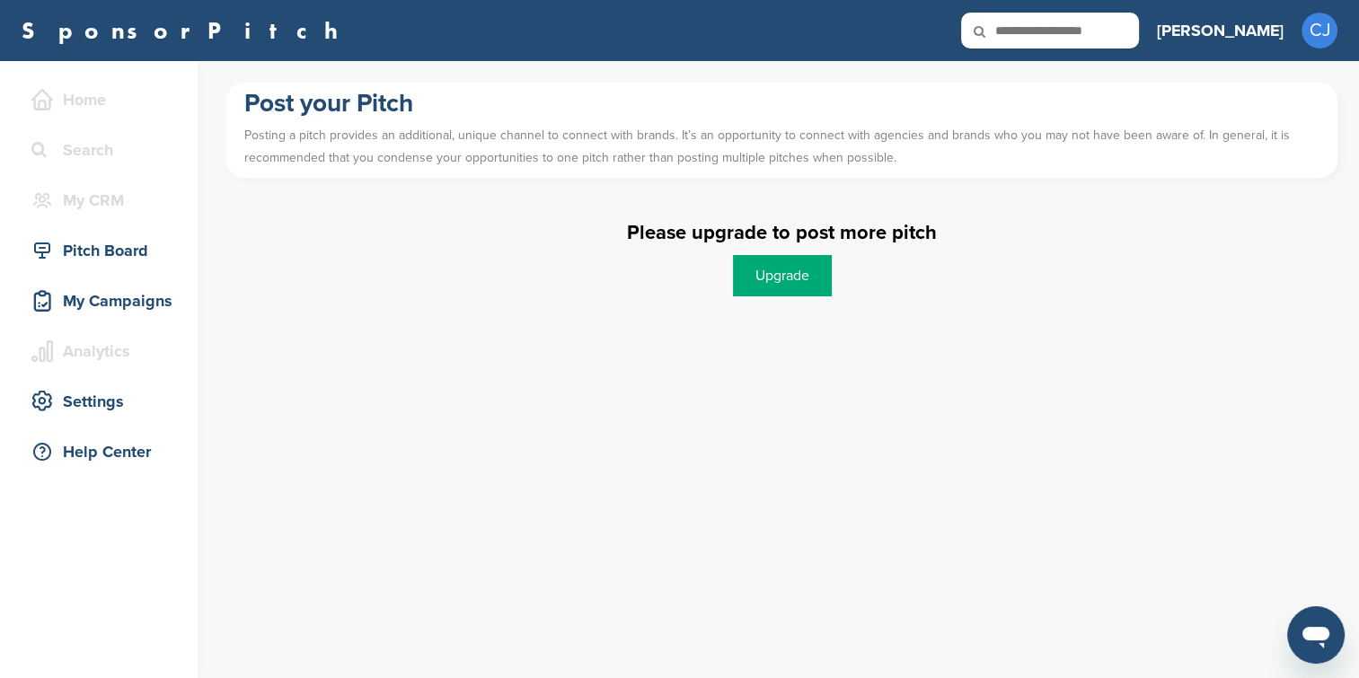
click at [122, 304] on div "My Campaigns" at bounding box center [103, 301] width 153 height 32
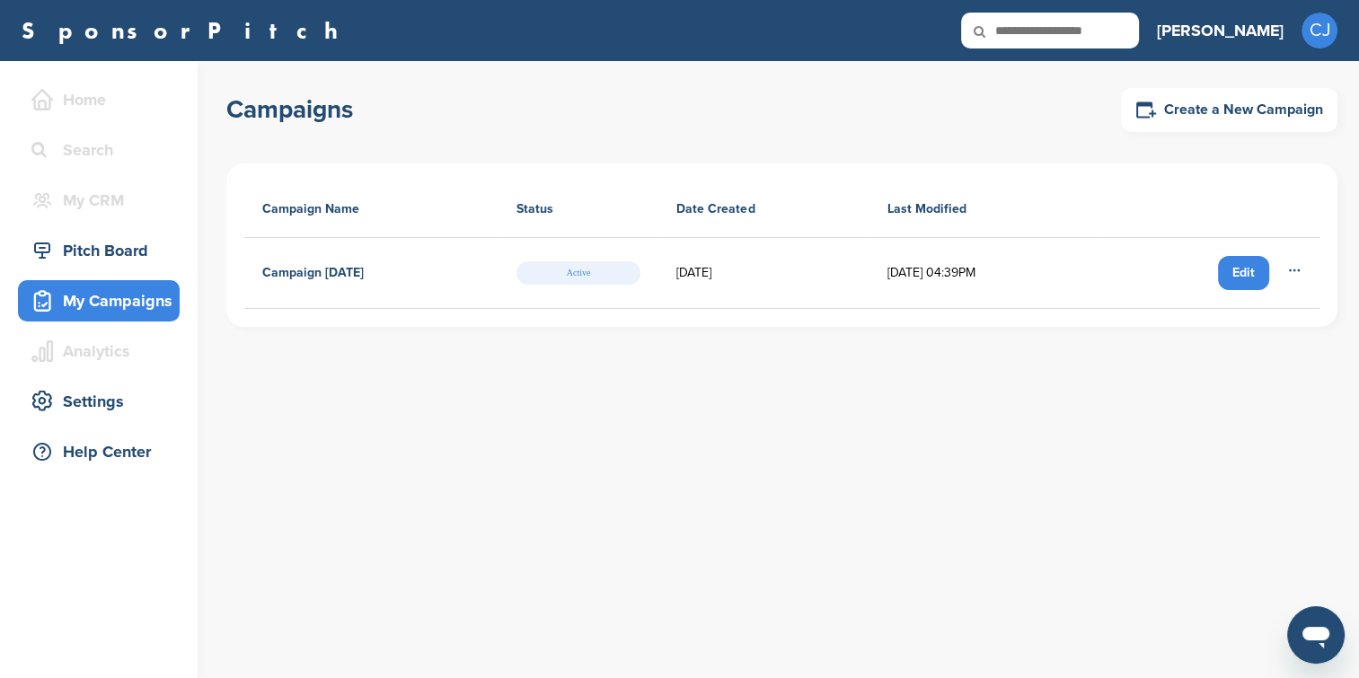
click at [1247, 269] on div "Edit" at bounding box center [1243, 273] width 51 height 34
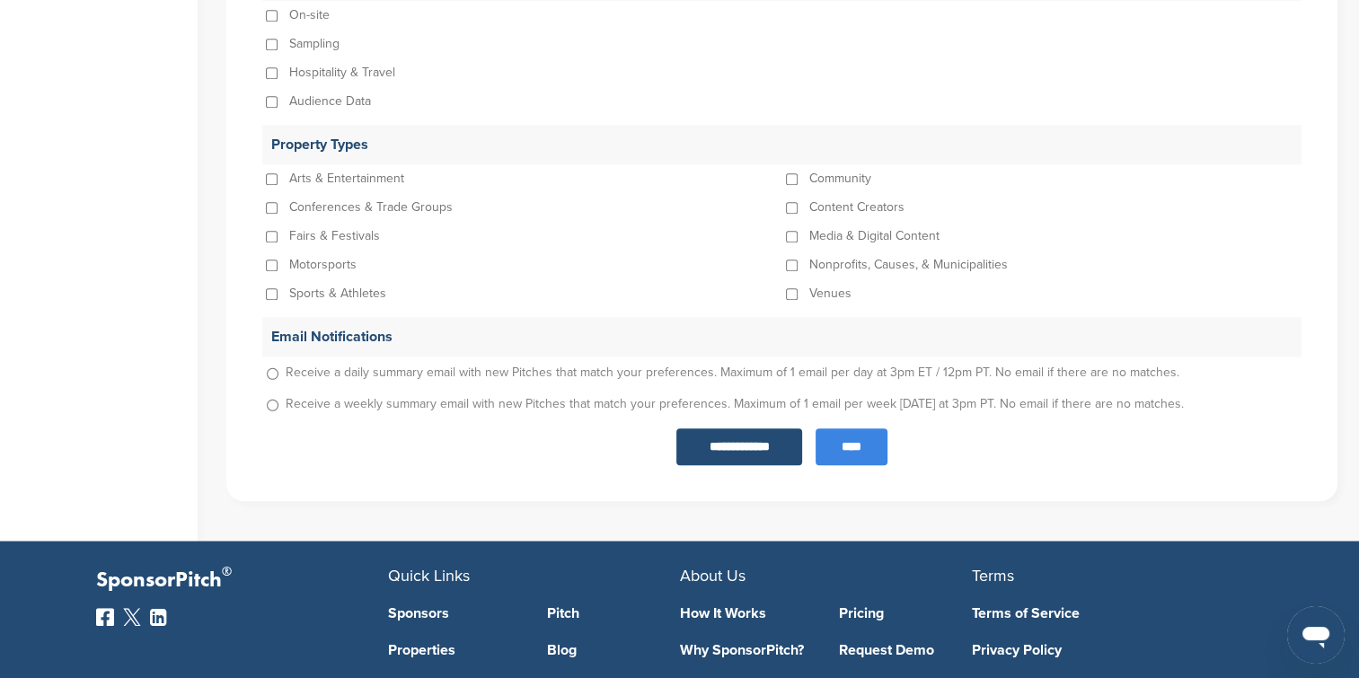
scroll to position [1887, 0]
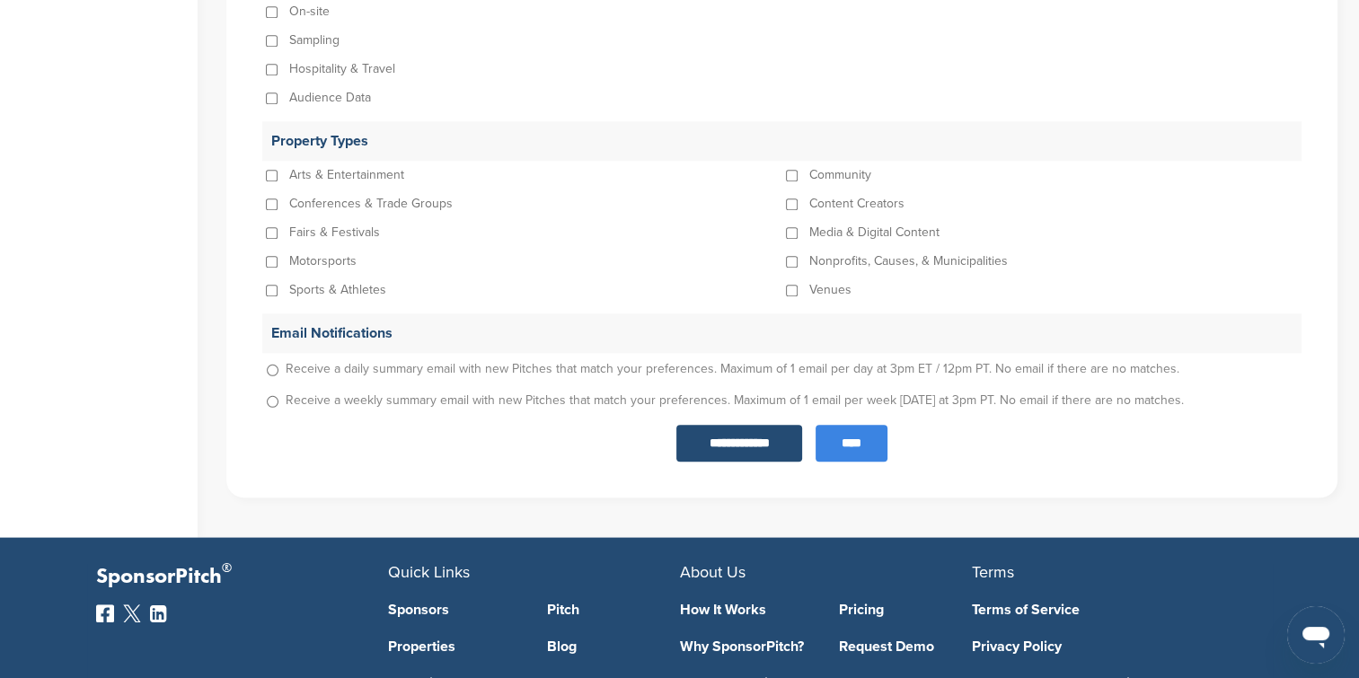
click at [867, 452] on input "****" at bounding box center [852, 443] width 72 height 37
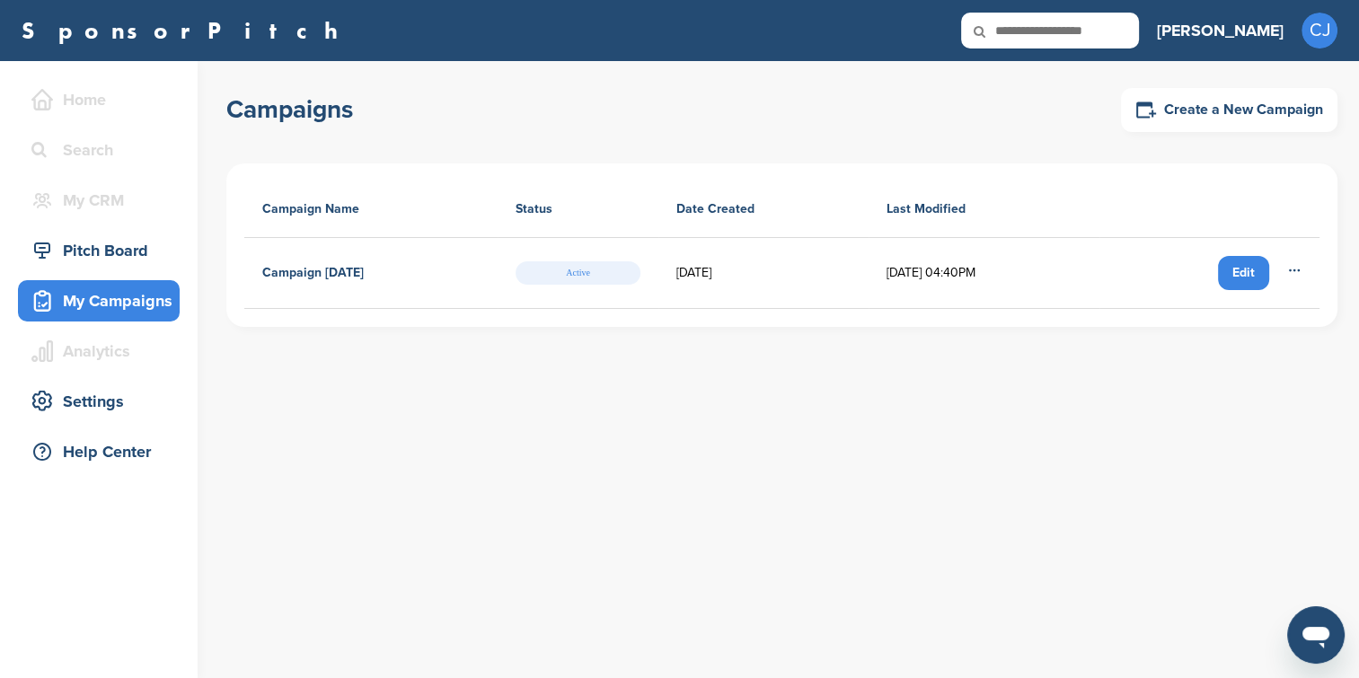
click at [358, 277] on h4 "Campaign October 05, 2025" at bounding box center [313, 273] width 102 height 20
click at [360, 270] on h4 "Campaign October 05, 2025" at bounding box center [313, 273] width 102 height 20
click at [1304, 266] on td "Edit Rename Duplicate Delete" at bounding box center [1210, 273] width 220 height 71
click at [1295, 266] on icon at bounding box center [1294, 270] width 14 height 14
click at [933, 410] on div "Campaigns Create a New Campaign Campaign Name Status Date Created Last Modified…" at bounding box center [792, 369] width 1133 height 617
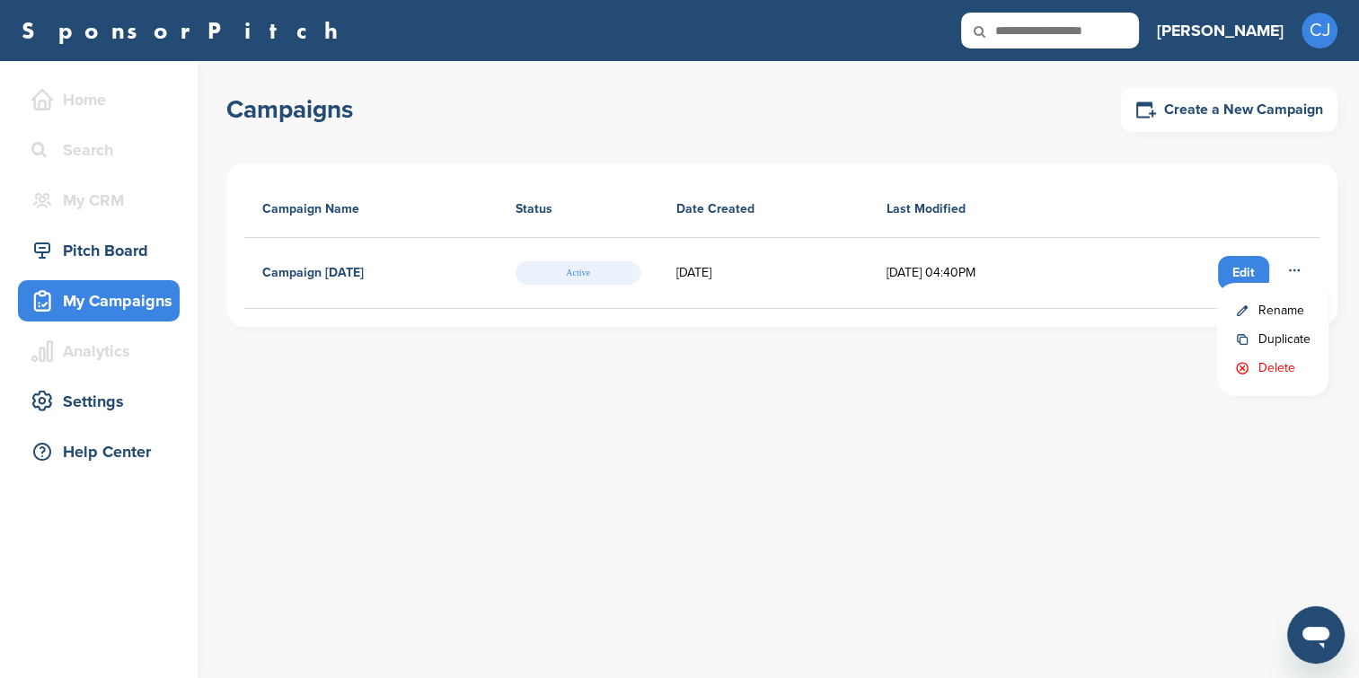
click at [85, 253] on div "Pitch Board" at bounding box center [103, 250] width 153 height 32
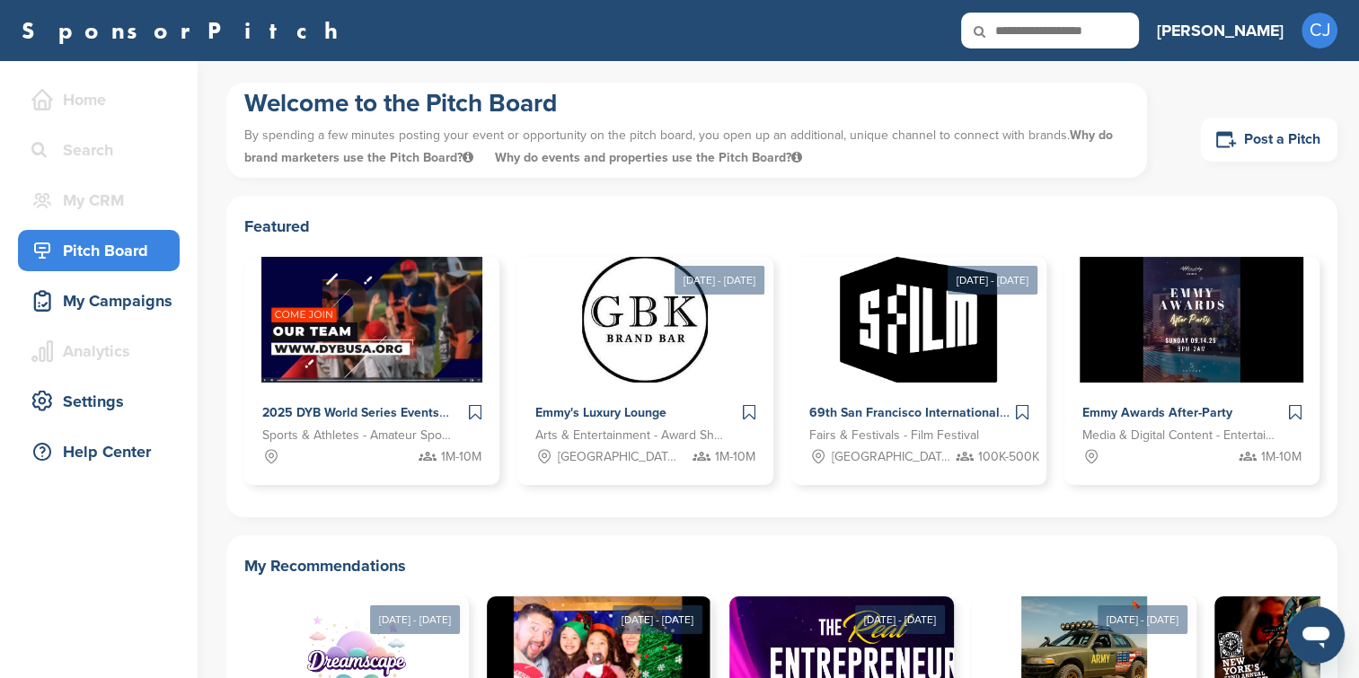
click at [1305, 145] on link "Post a Pitch" at bounding box center [1269, 140] width 137 height 44
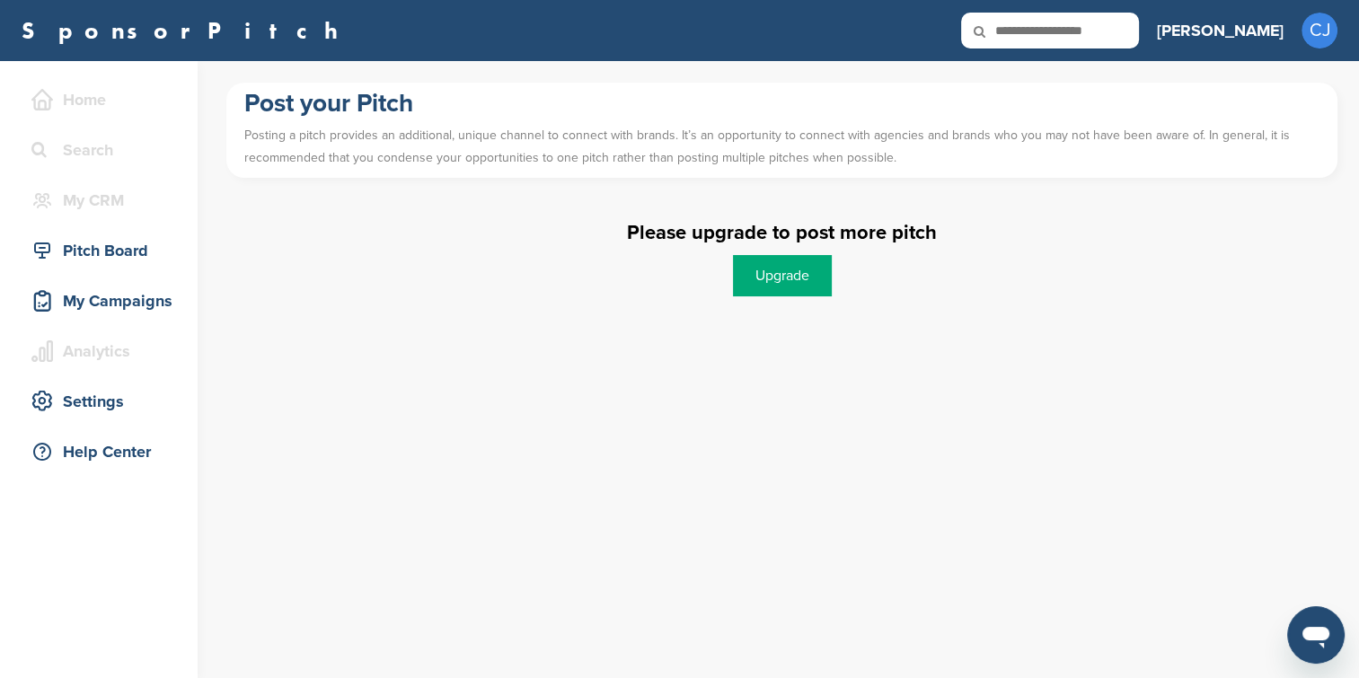
click at [783, 278] on link "Upgrade" at bounding box center [782, 275] width 99 height 41
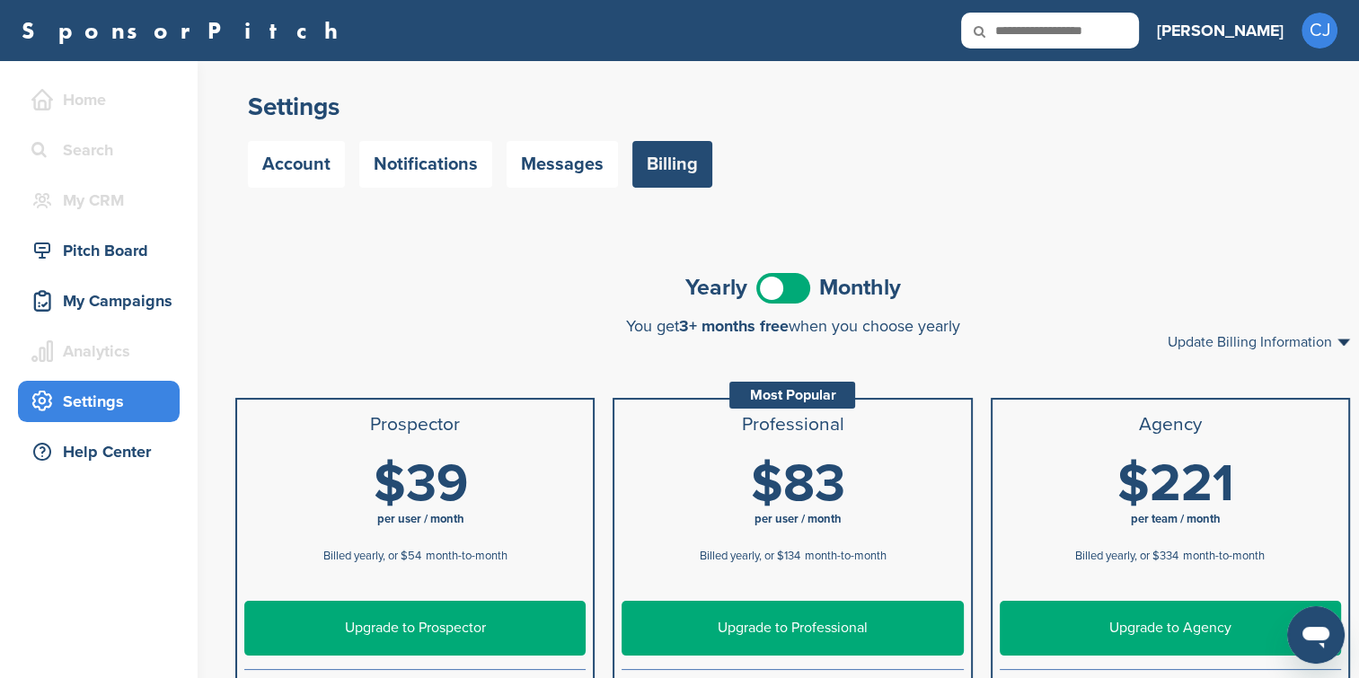
click at [767, 280] on span at bounding box center [783, 288] width 54 height 31
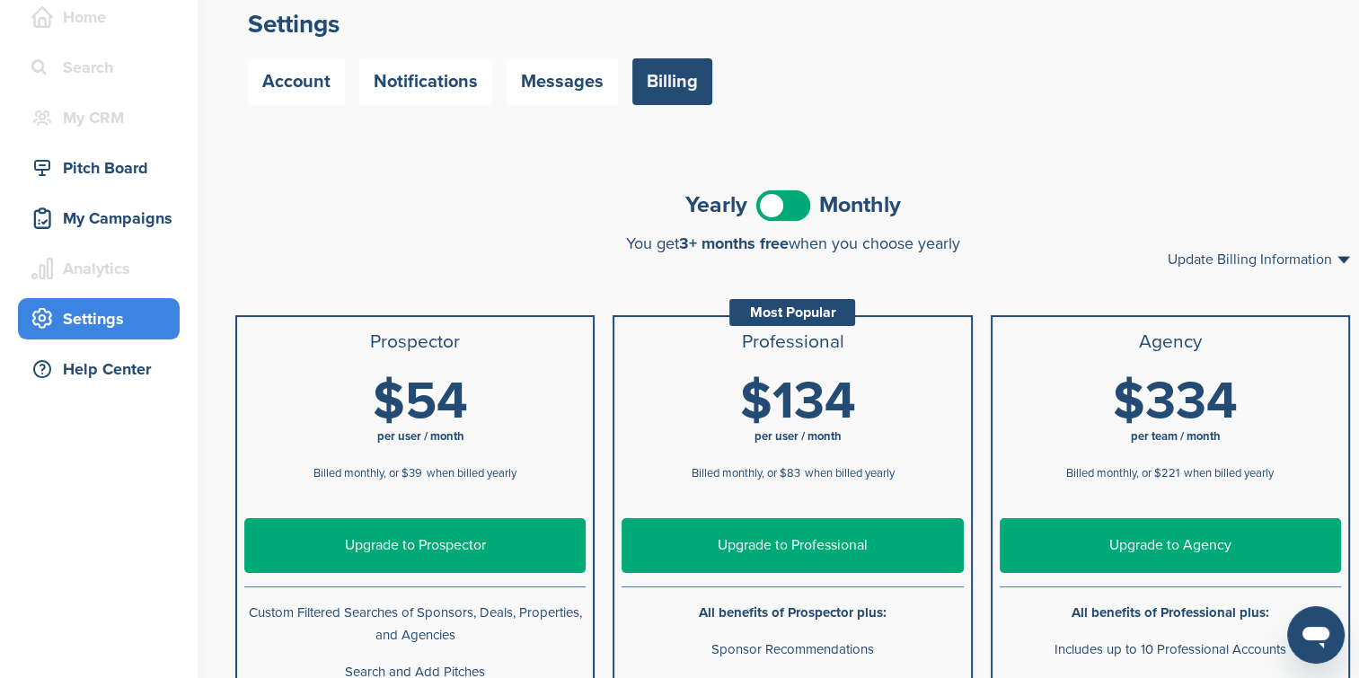
scroll to position [180, 0]
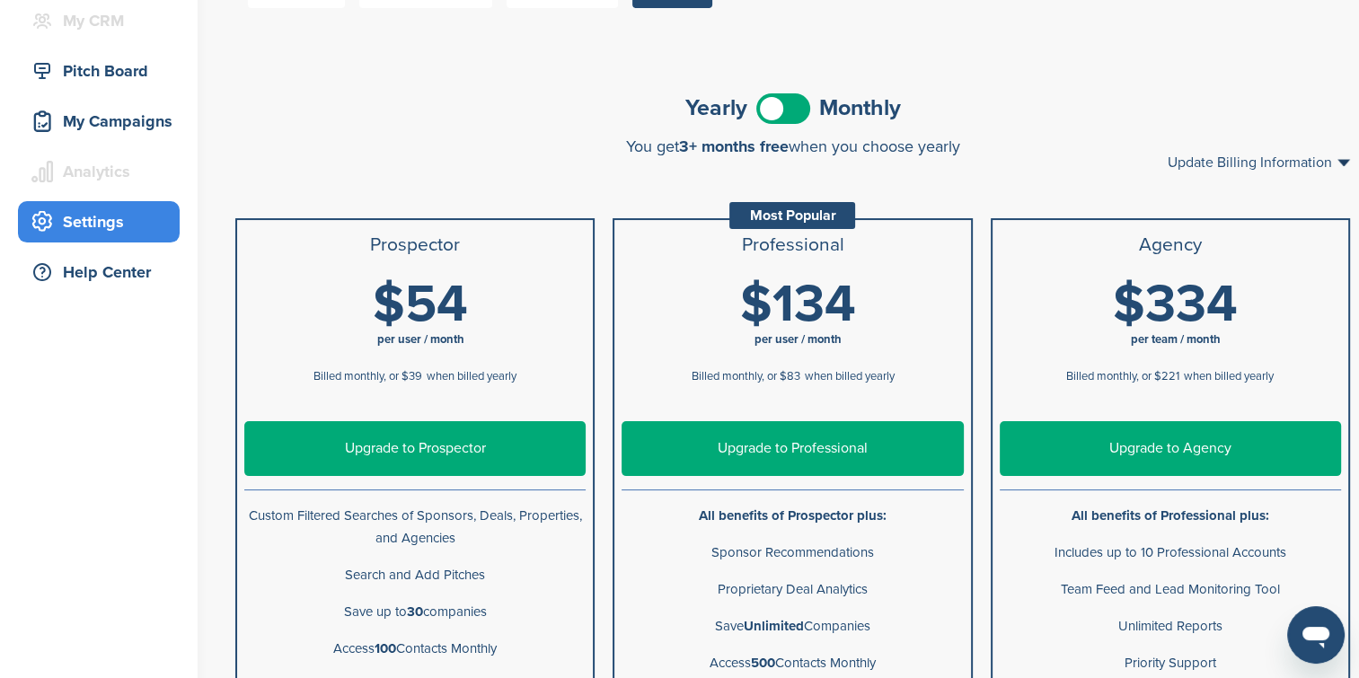
click at [120, 87] on div "Pitch Board" at bounding box center [99, 70] width 162 height 41
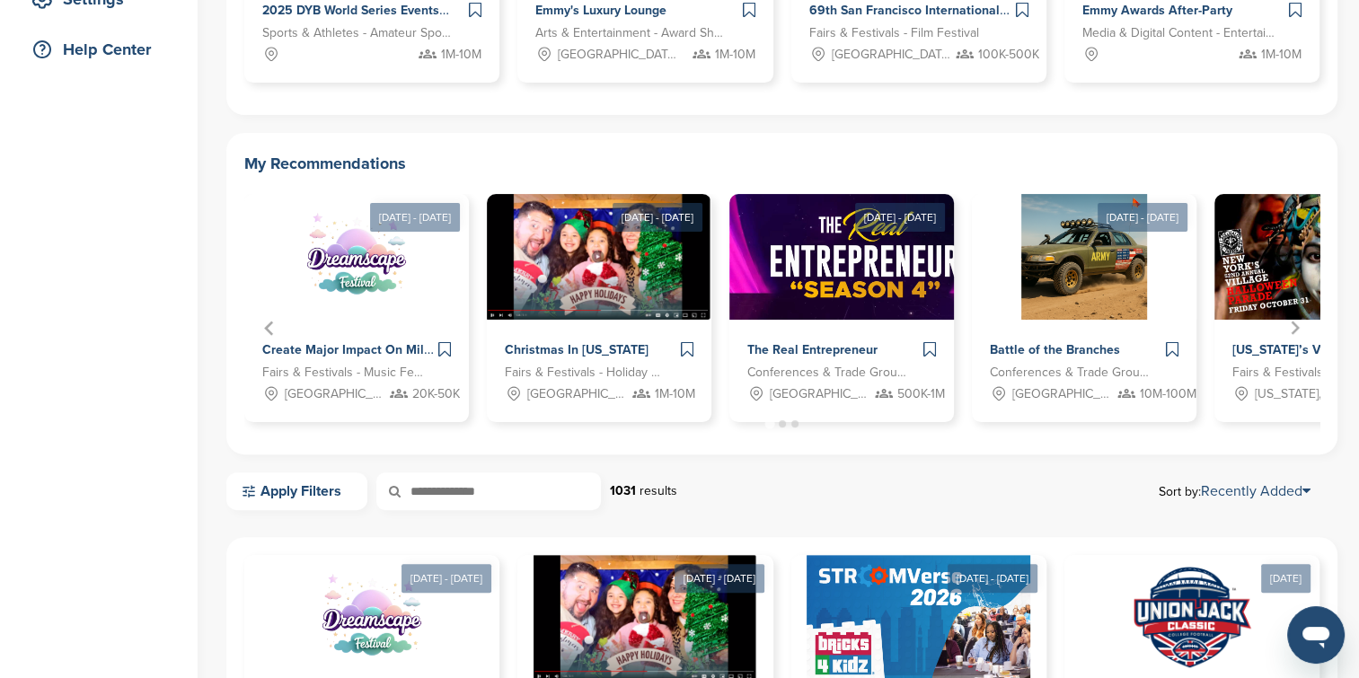
scroll to position [359, 0]
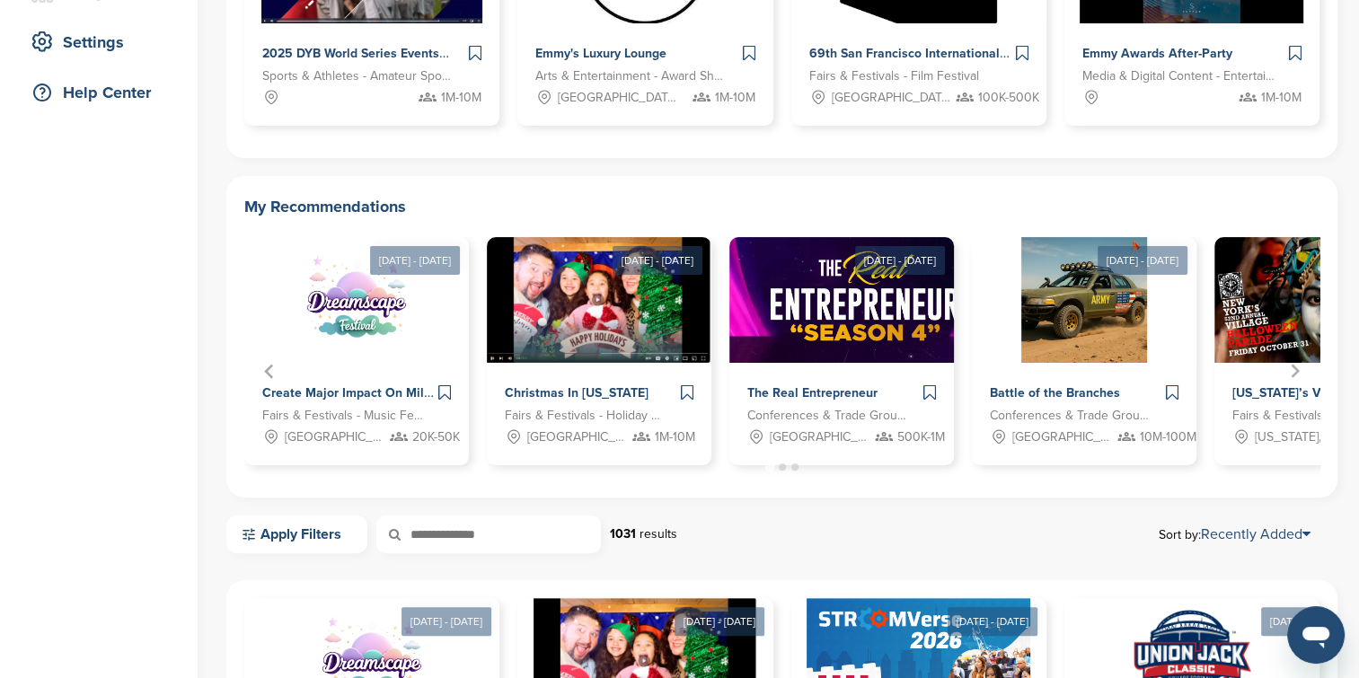
click at [251, 544] on link "Apply Filters" at bounding box center [296, 535] width 141 height 38
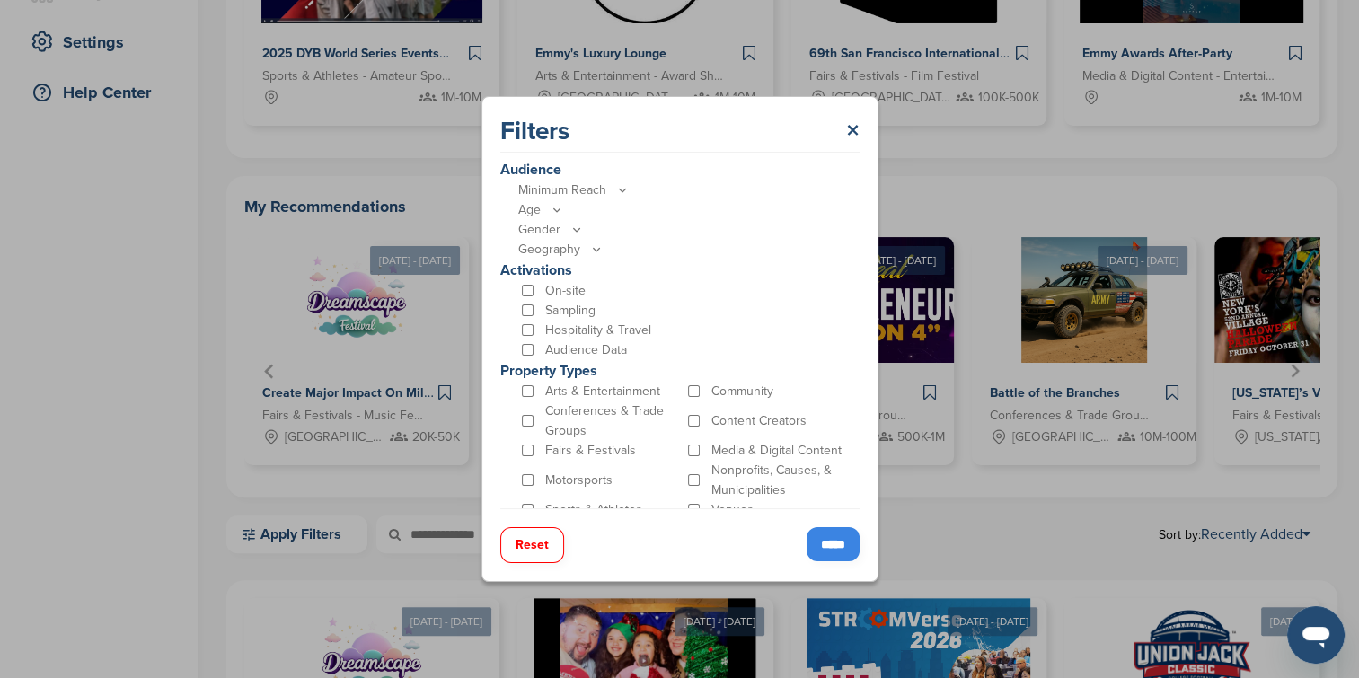
scroll to position [482, 0]
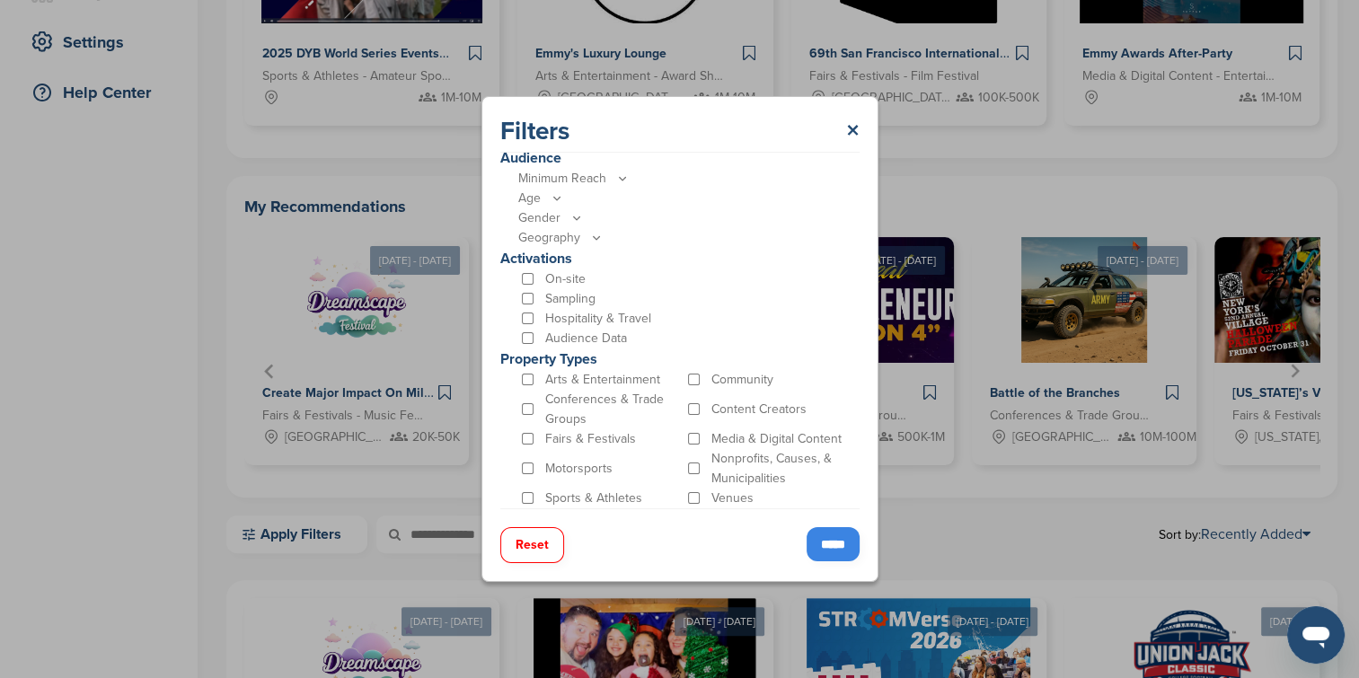
click at [534, 492] on div "Sports & Athletes" at bounding box center [601, 499] width 166 height 20
click at [832, 545] on input "*****" at bounding box center [833, 544] width 53 height 34
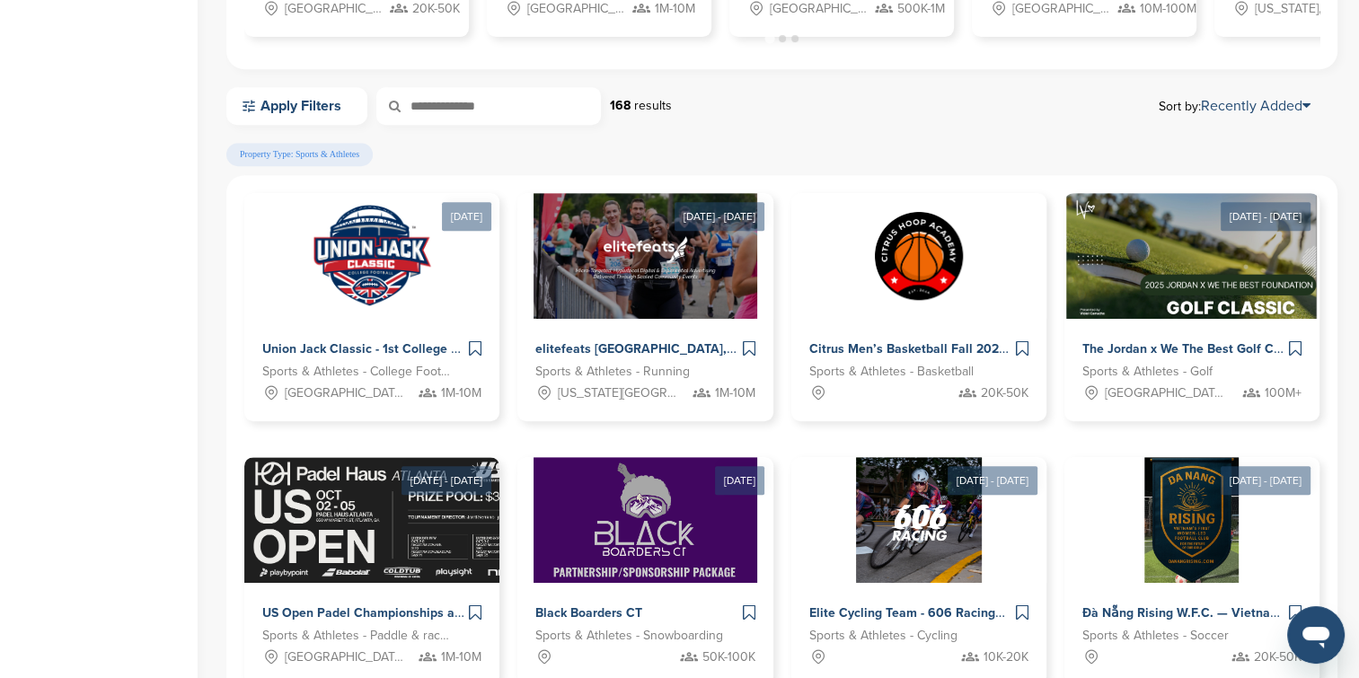
scroll to position [809, 0]
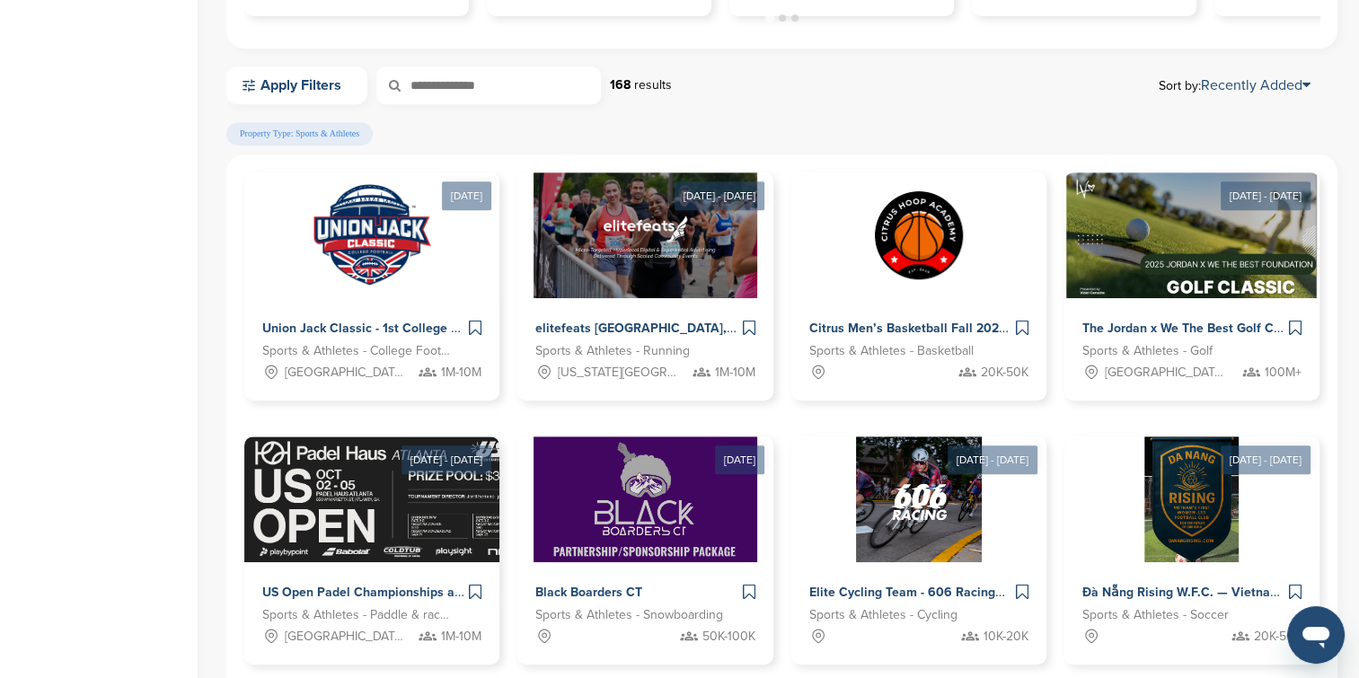
click at [879, 334] on span "Citrus Men’s Basketball Fall 2025 League" at bounding box center [931, 328] width 243 height 15
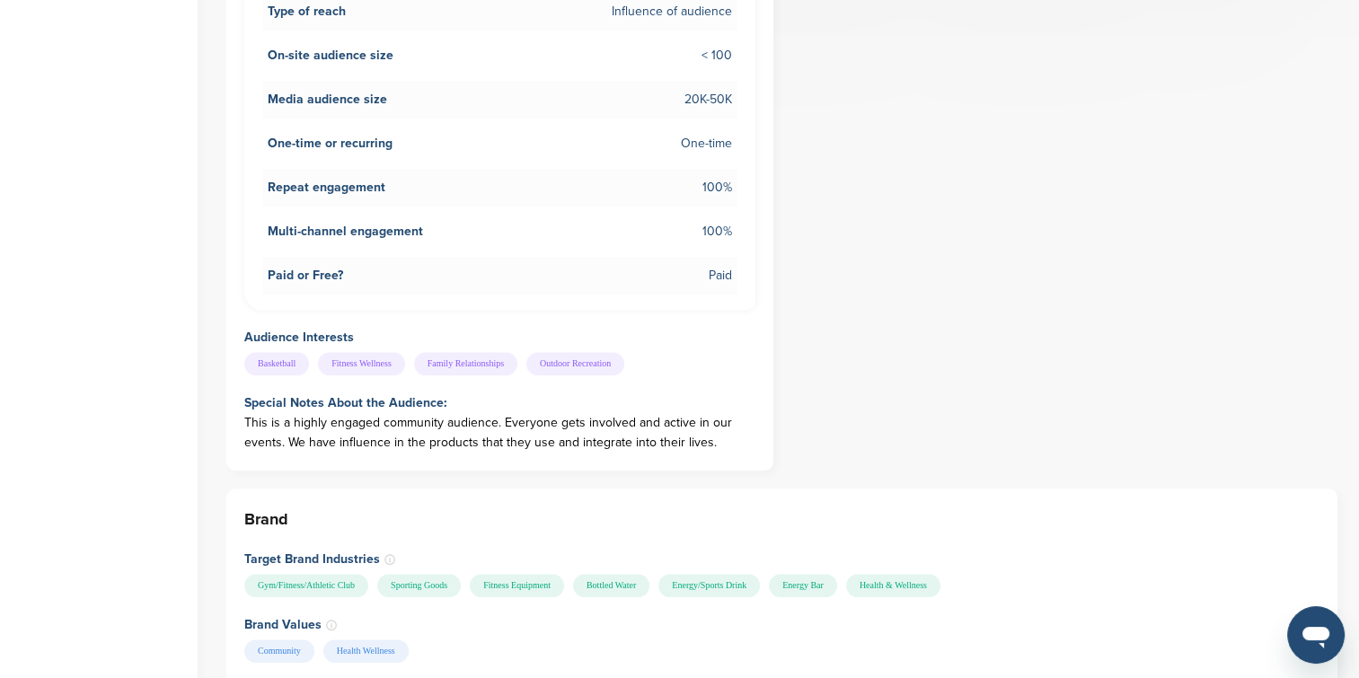
scroll to position [898, 0]
